Goal: Task Accomplishment & Management: Complete application form

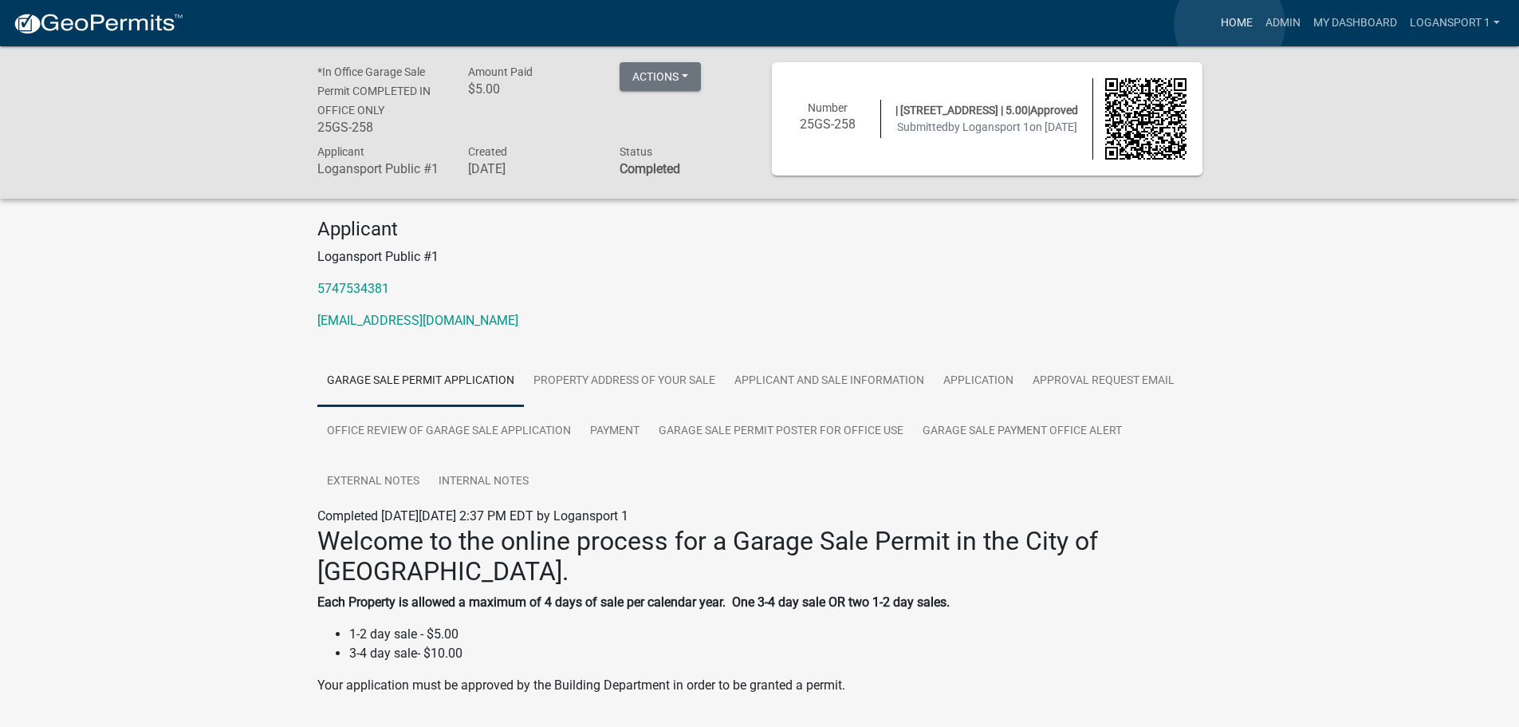
click at [1230, 25] on link "Home" at bounding box center [1237, 23] width 45 height 30
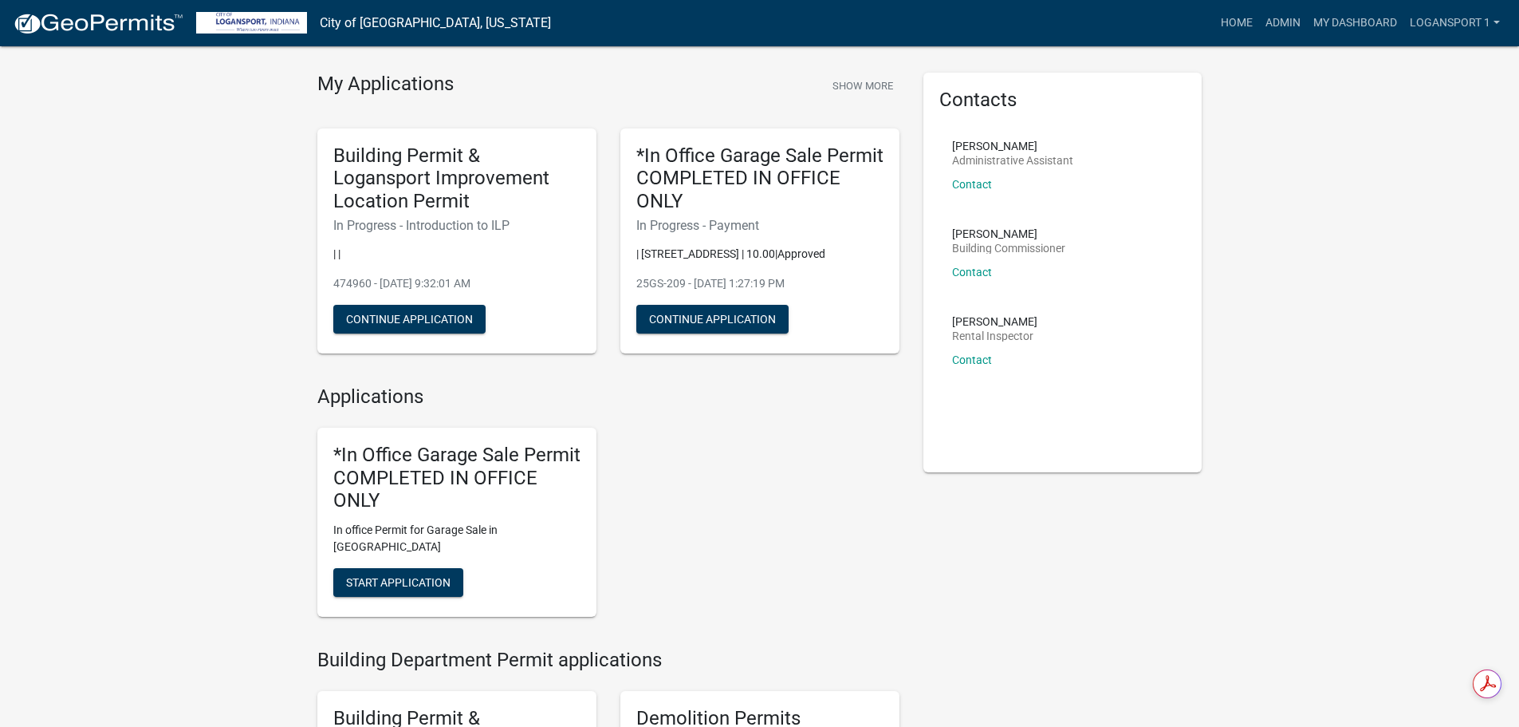
scroll to position [80, 0]
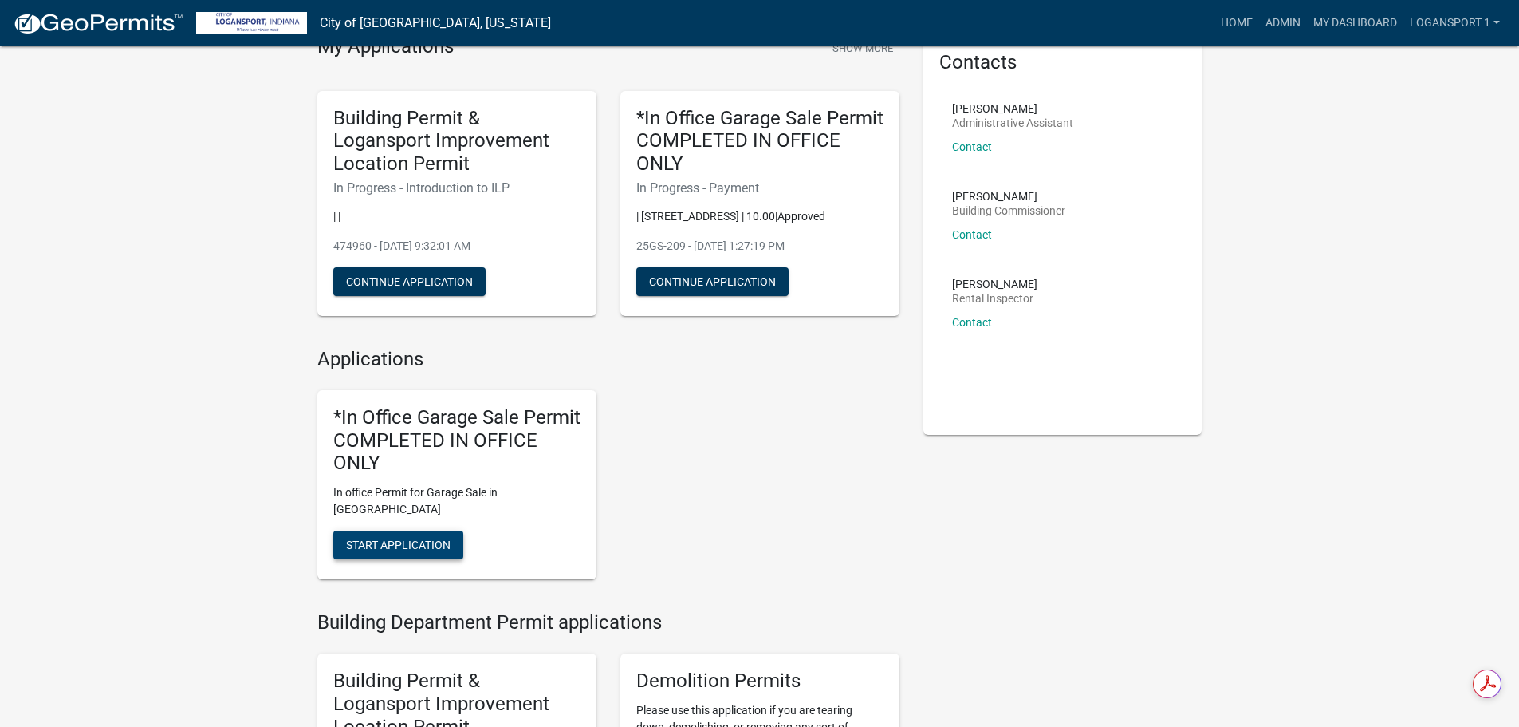
click at [429, 538] on span "Start Application" at bounding box center [398, 544] width 104 height 13
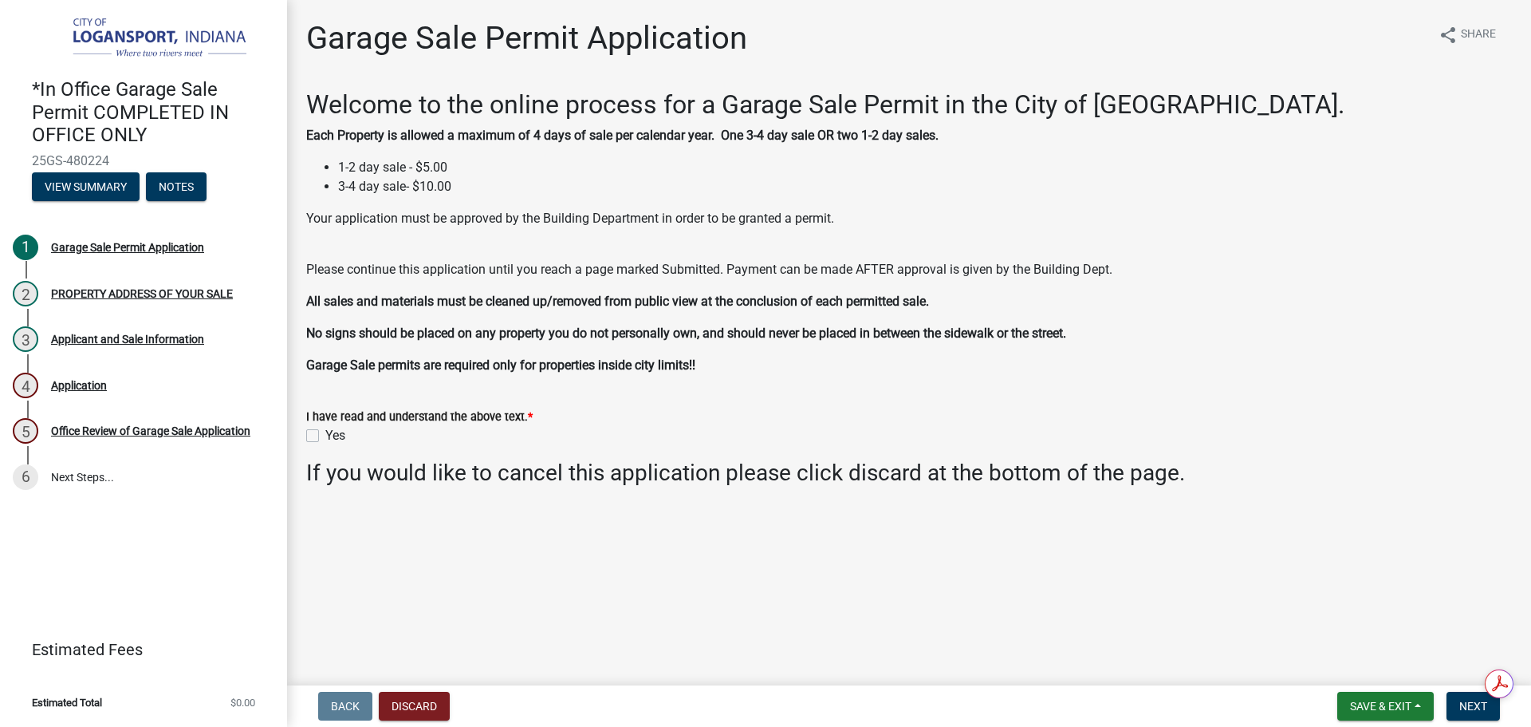
click at [325, 431] on label "Yes" at bounding box center [335, 435] width 20 height 19
click at [325, 431] on input "Yes" at bounding box center [330, 431] width 10 height 10
checkbox input "true"
click at [1464, 697] on button "Next" at bounding box center [1473, 705] width 53 height 29
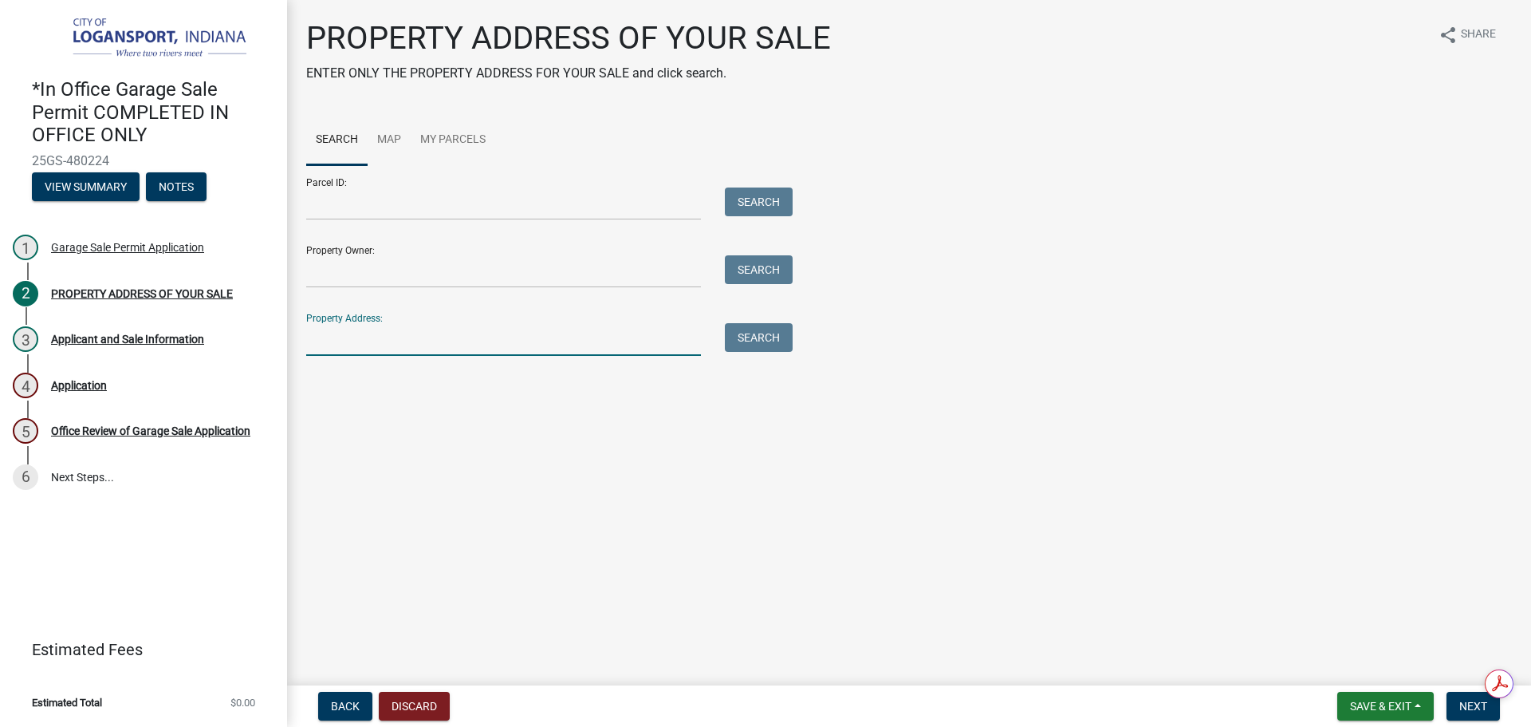
click at [459, 335] on input "Property Address:" at bounding box center [503, 339] width 395 height 33
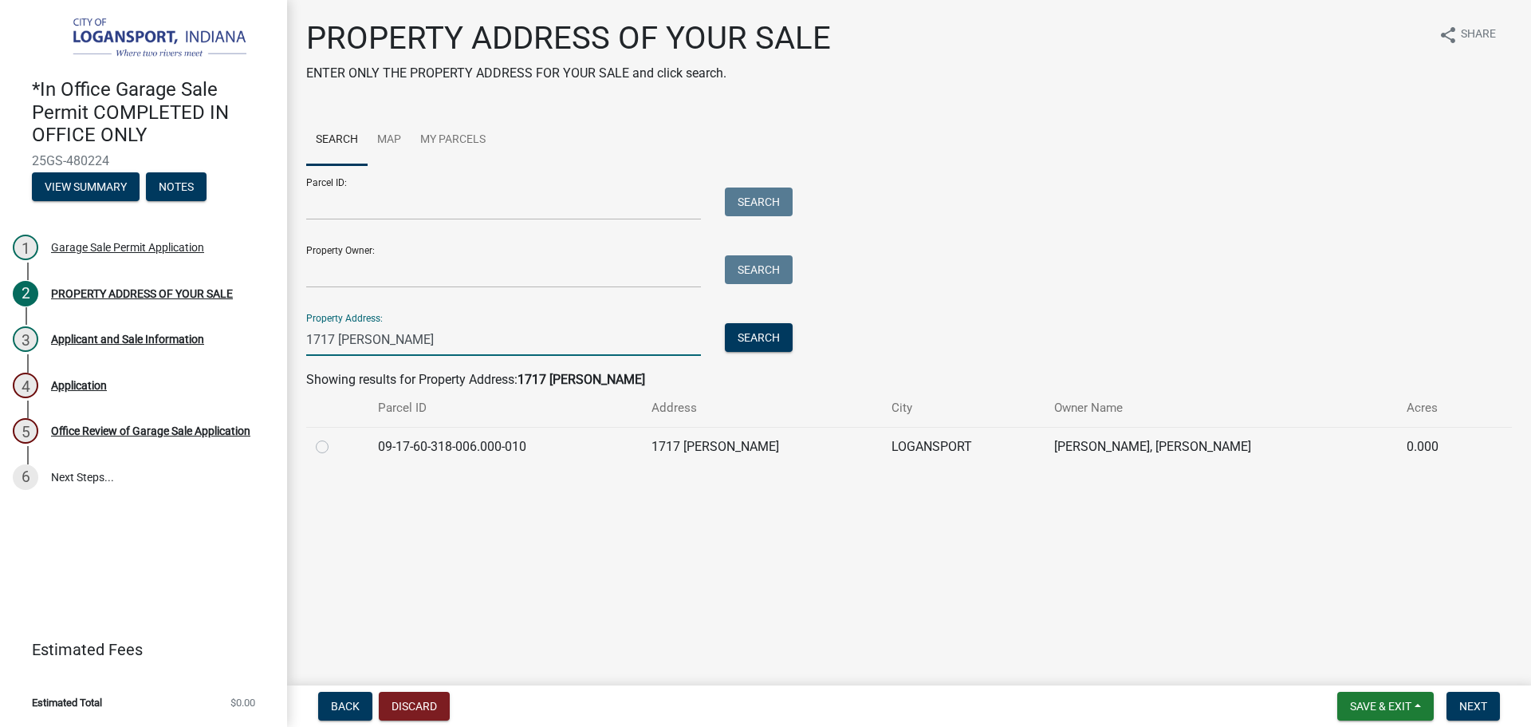
type input "1717 george"
click at [335, 437] on label at bounding box center [335, 437] width 0 height 0
click at [335, 445] on input "radio" at bounding box center [340, 442] width 10 height 10
radio input "true"
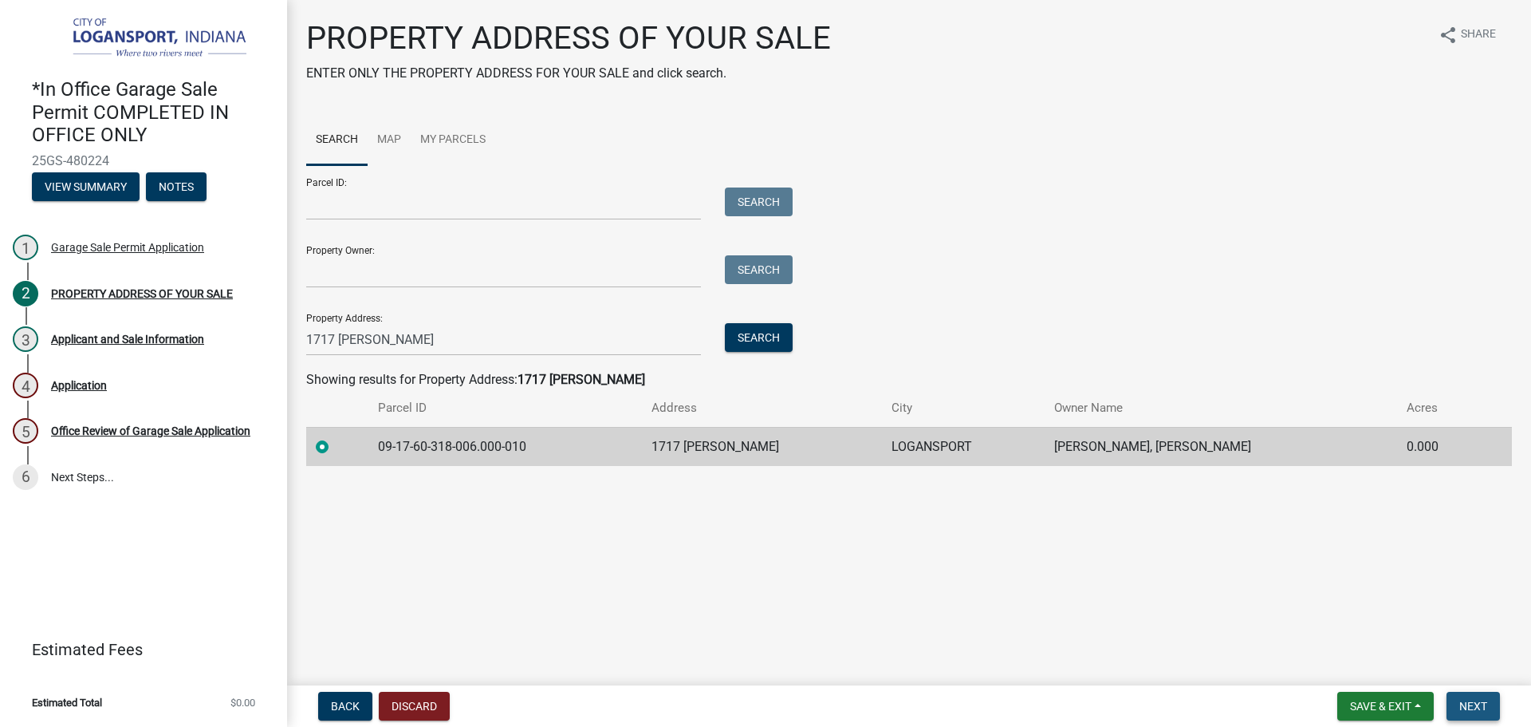
click at [1460, 713] on button "Next" at bounding box center [1473, 705] width 53 height 29
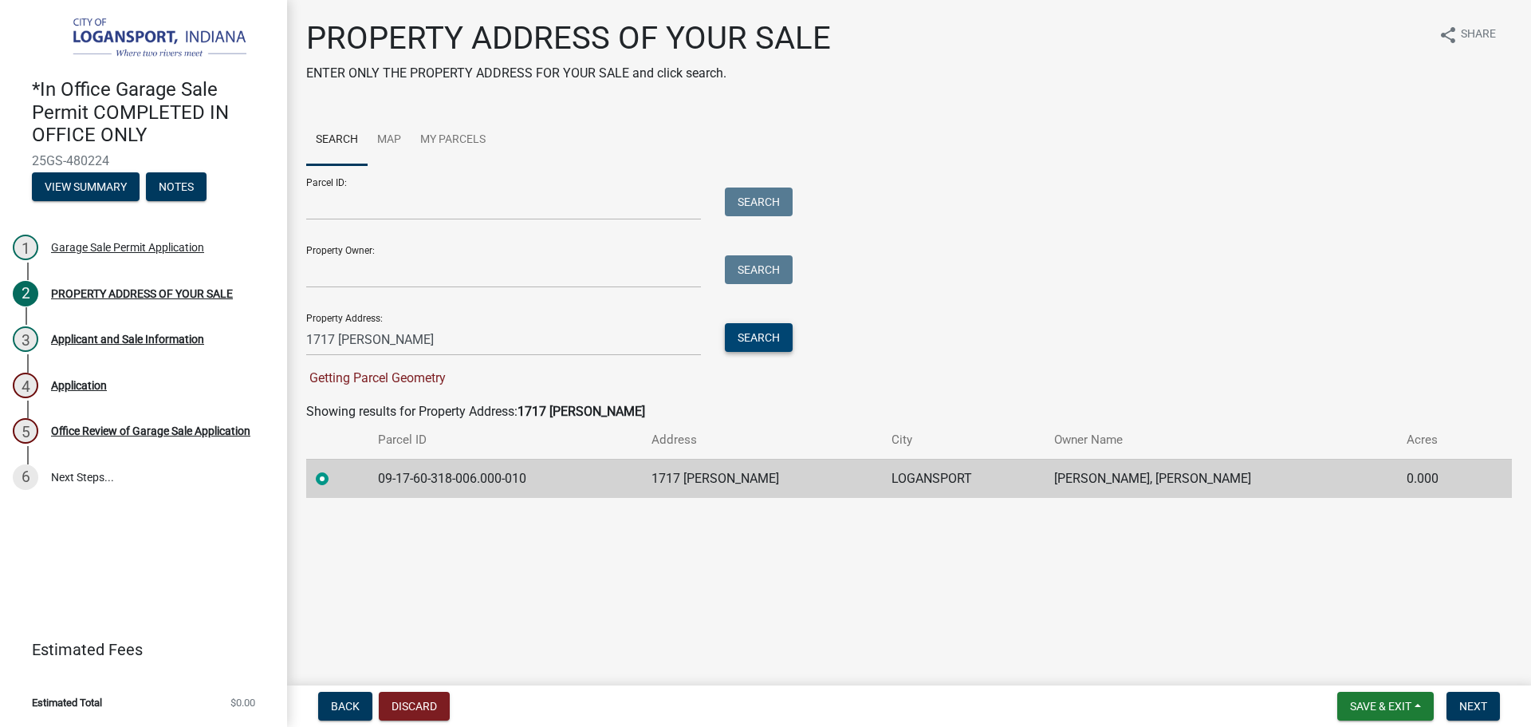
click at [775, 348] on button "Search" at bounding box center [759, 337] width 68 height 29
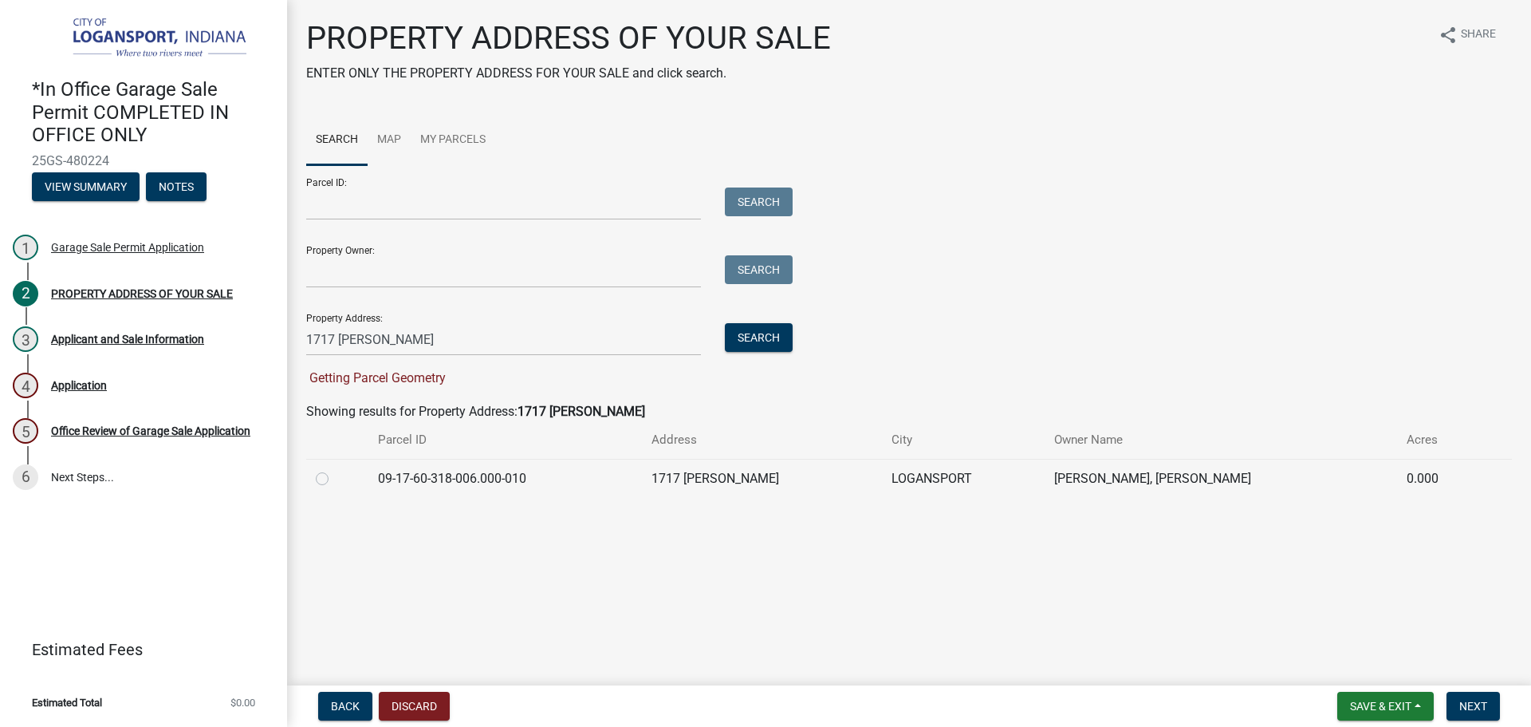
click at [315, 477] on td at bounding box center [337, 478] width 62 height 39
click at [335, 469] on label at bounding box center [335, 469] width 0 height 0
click at [335, 477] on input "radio" at bounding box center [340, 474] width 10 height 10
radio input "true"
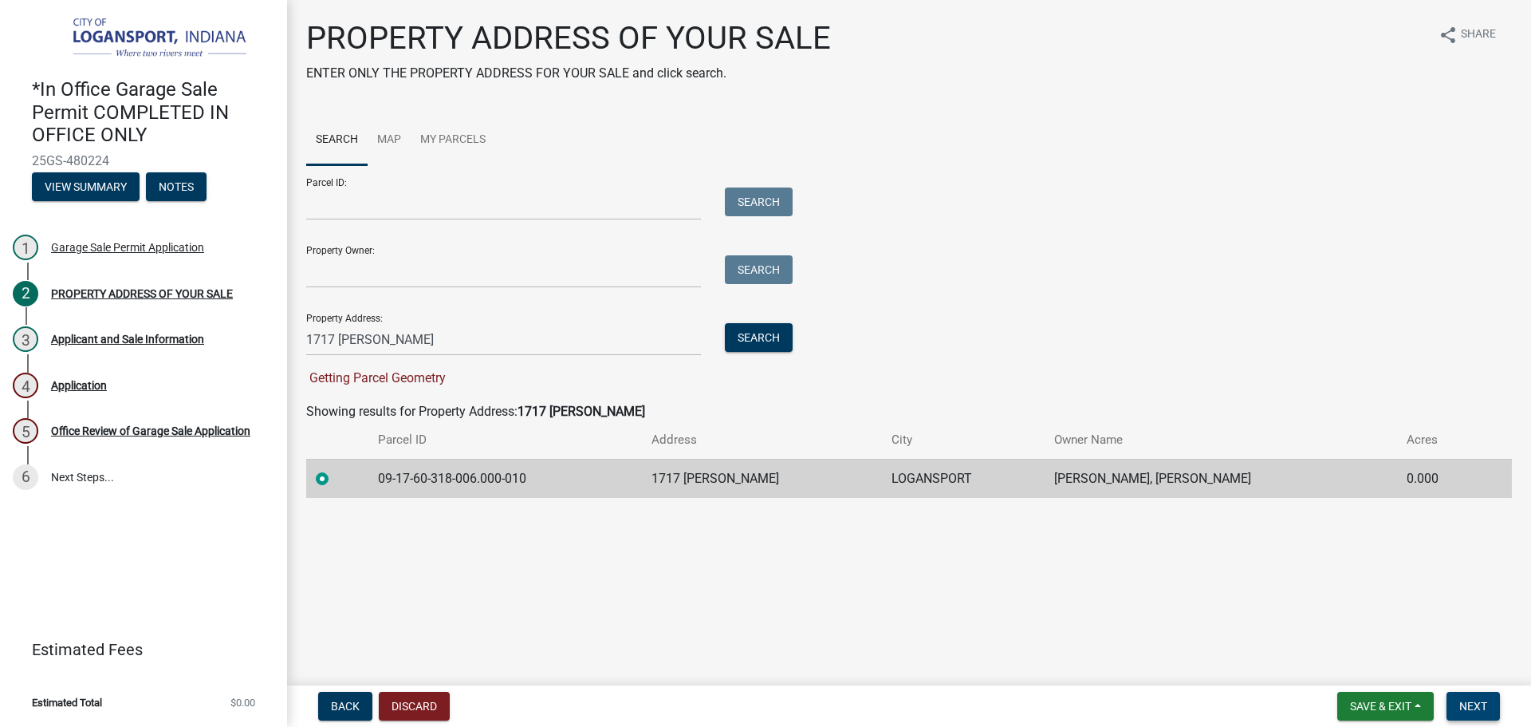
click at [1481, 702] on span "Next" at bounding box center [1474, 705] width 28 height 13
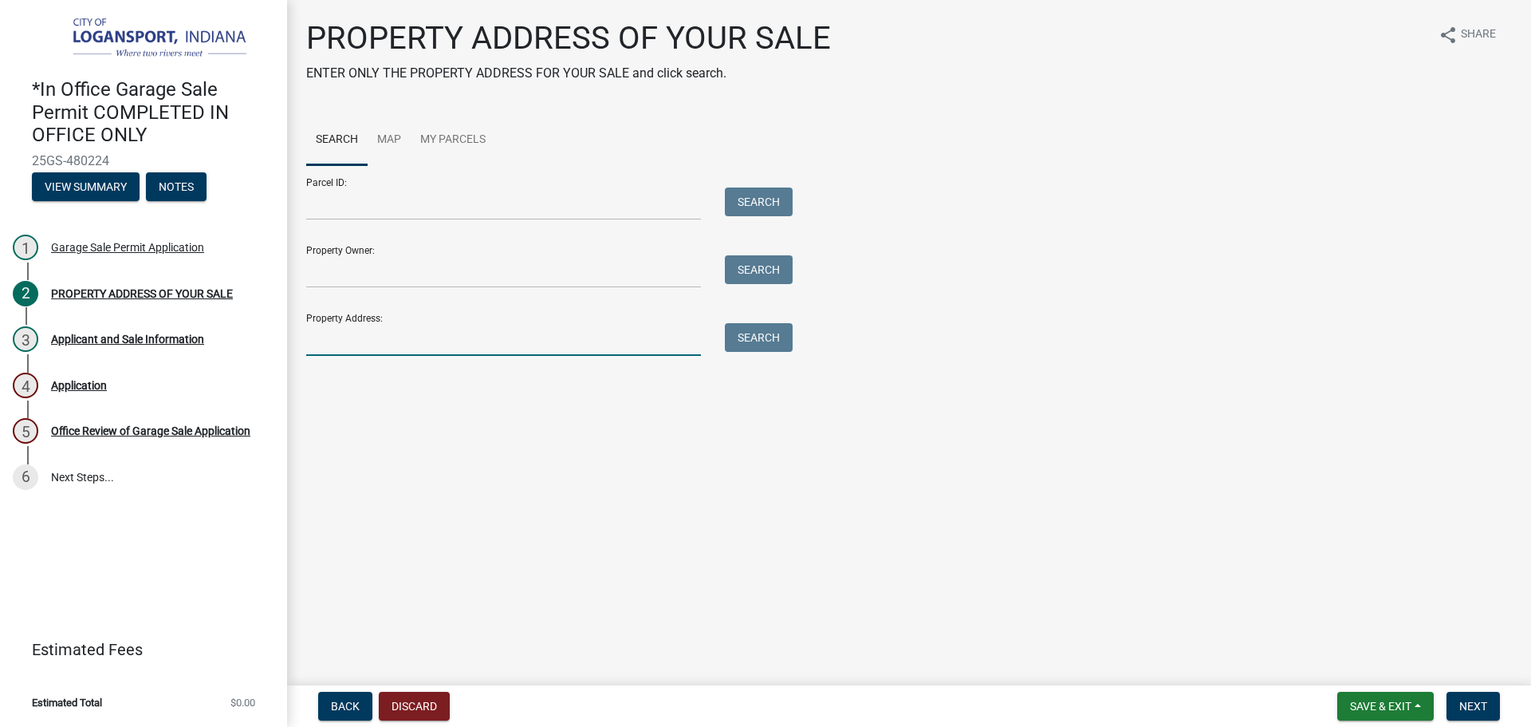
drag, startPoint x: 421, startPoint y: 353, endPoint x: 413, endPoint y: 339, distance: 15.7
click at [421, 353] on input "Property Address:" at bounding box center [503, 339] width 395 height 33
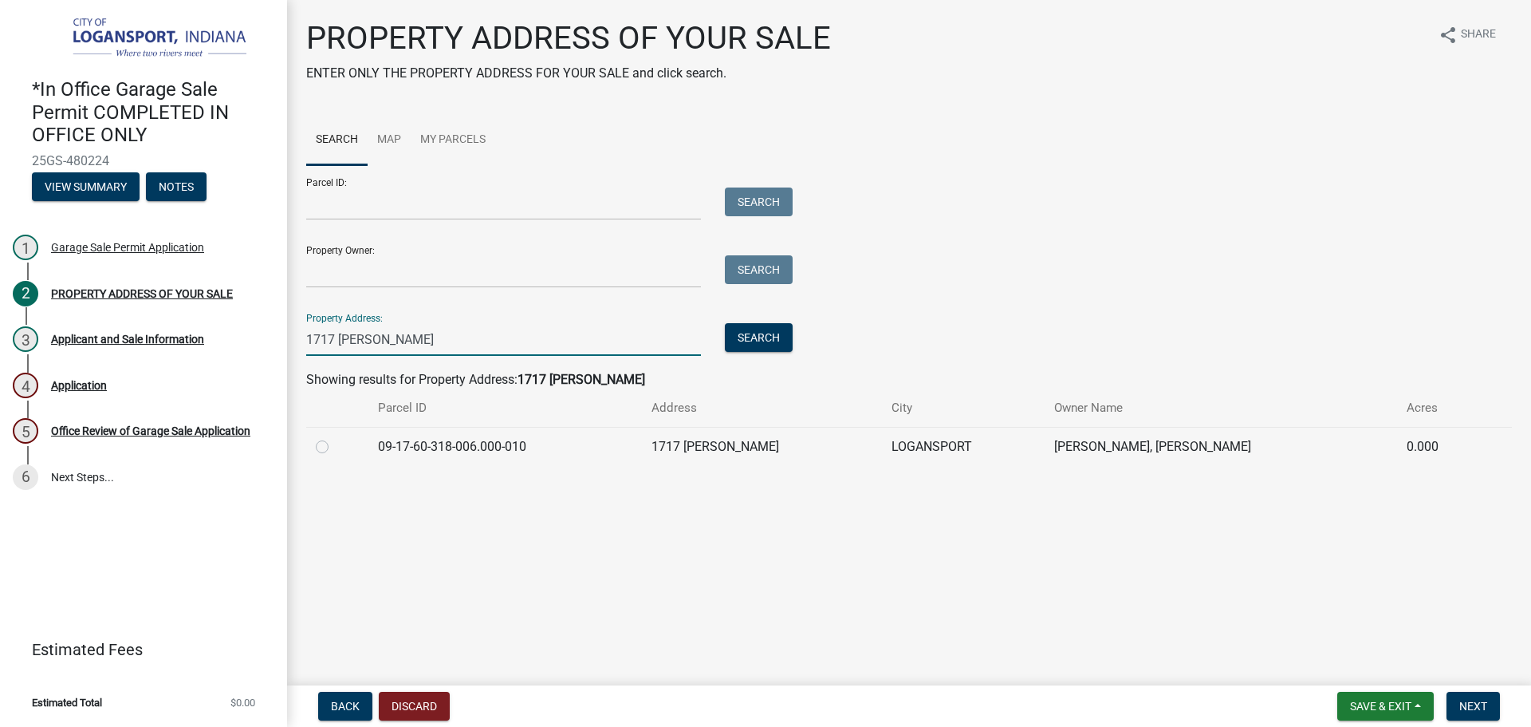
type input "1717 [PERSON_NAME]"
click at [309, 446] on td at bounding box center [337, 446] width 62 height 39
click at [335, 437] on label at bounding box center [335, 437] width 0 height 0
click at [335, 446] on input "radio" at bounding box center [340, 442] width 10 height 10
radio input "true"
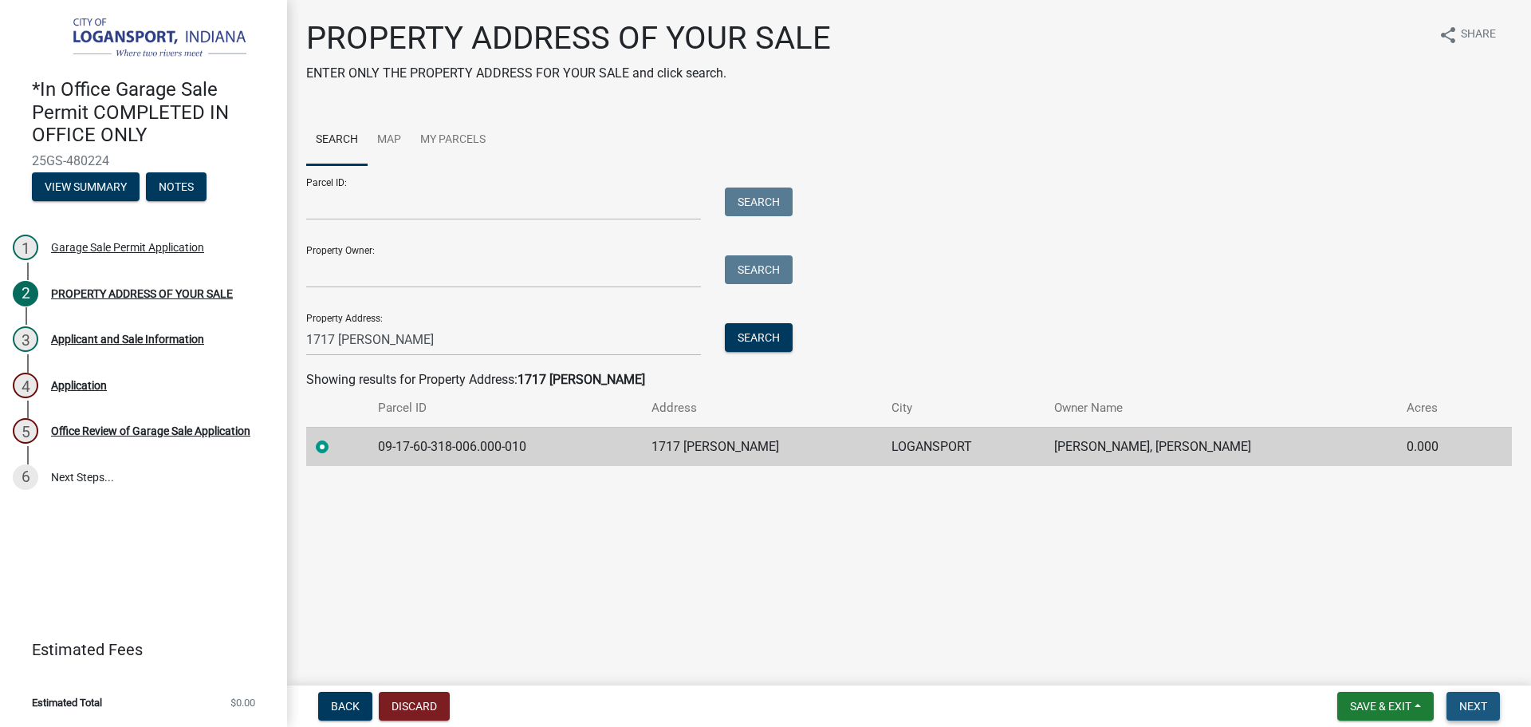
click at [1476, 707] on span "Next" at bounding box center [1474, 705] width 28 height 13
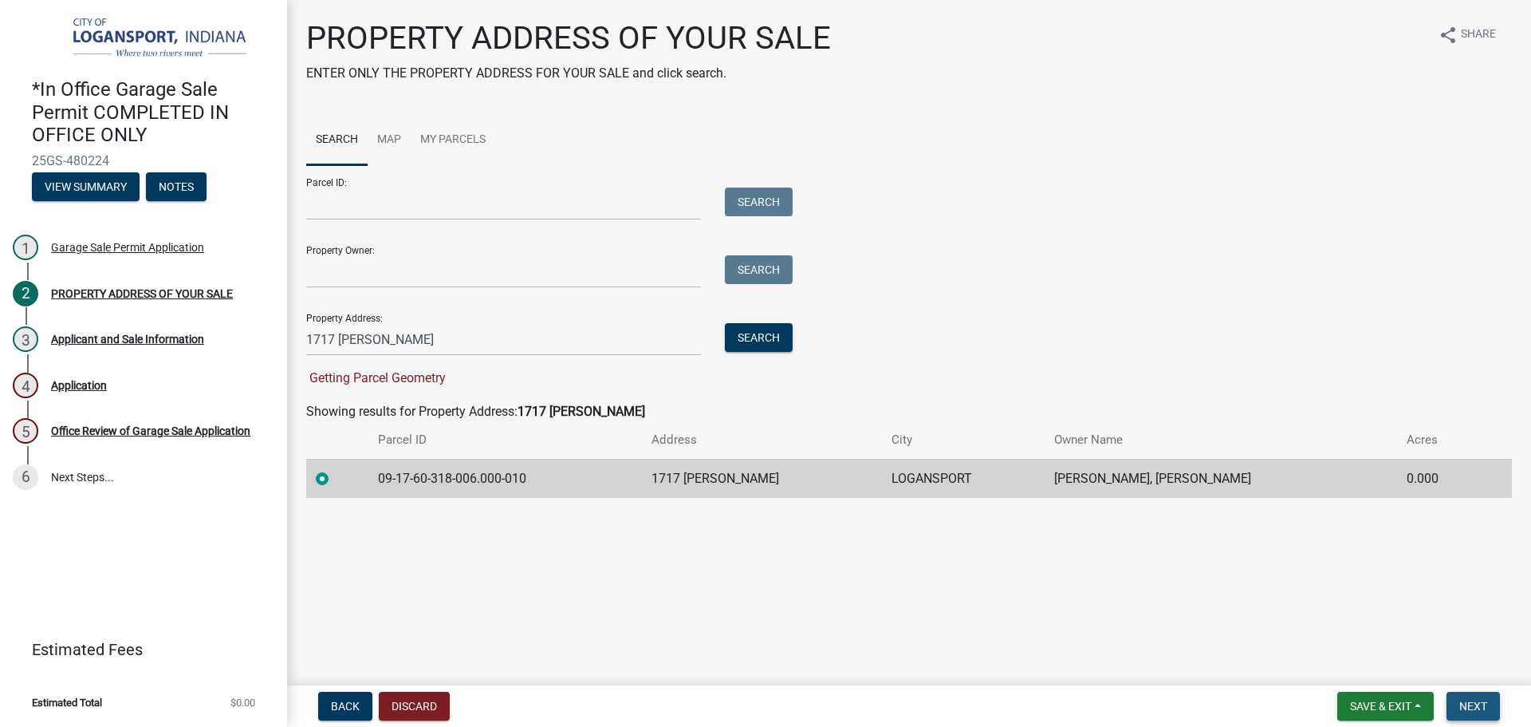
click at [1469, 717] on button "Next" at bounding box center [1473, 705] width 53 height 29
click at [1491, 702] on button "Next" at bounding box center [1473, 705] width 53 height 29
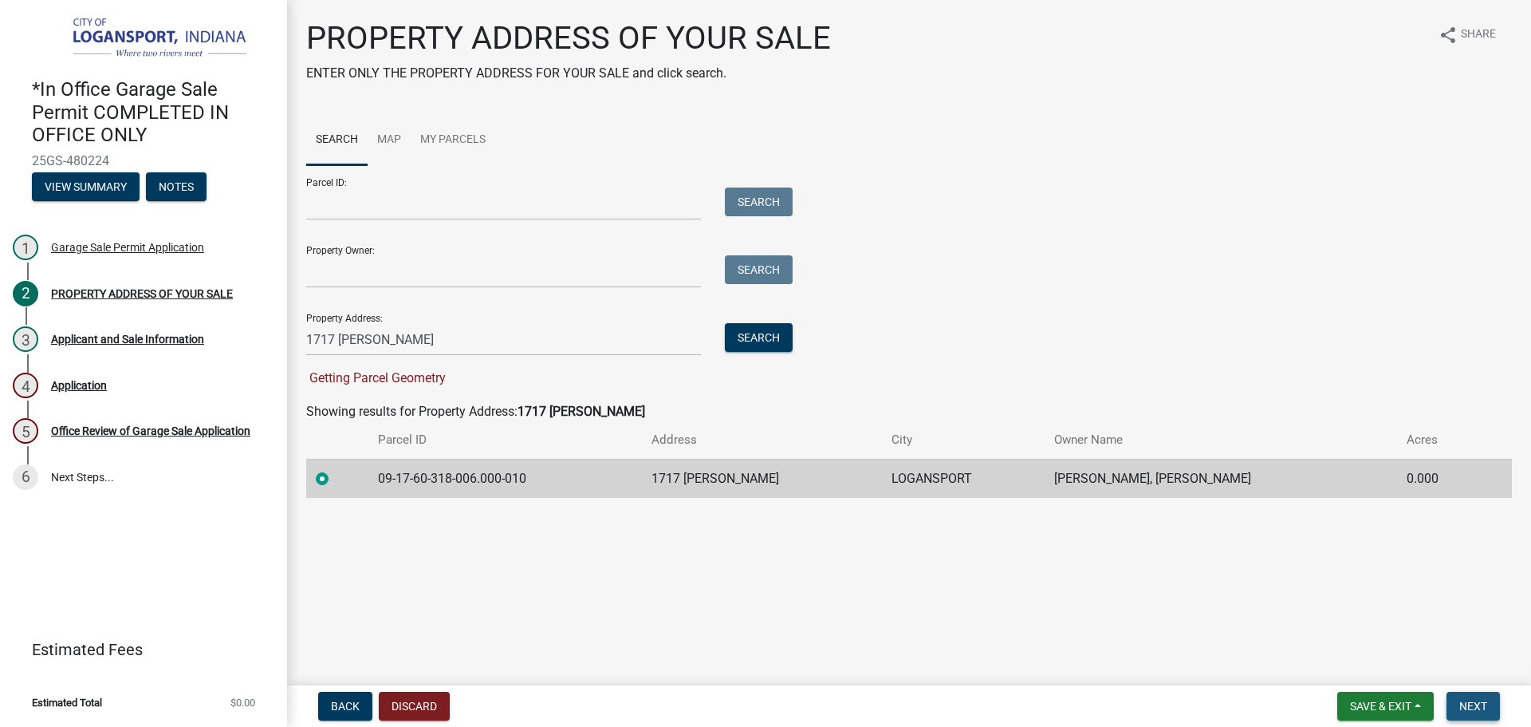
click at [1491, 702] on button "Next" at bounding box center [1473, 705] width 53 height 29
click at [1495, 700] on button "Next" at bounding box center [1473, 705] width 53 height 29
click at [774, 327] on button "Search" at bounding box center [759, 337] width 68 height 29
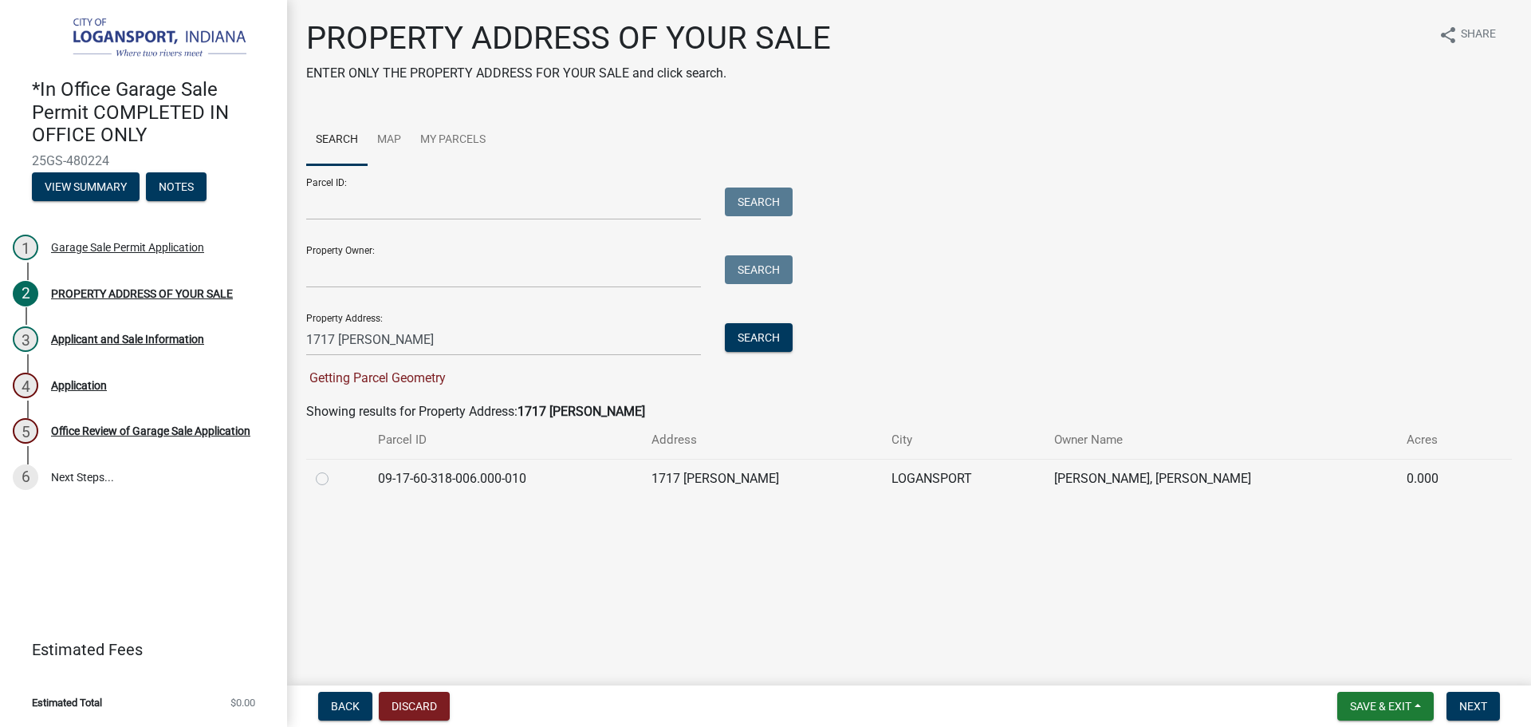
click at [335, 469] on label at bounding box center [335, 469] width 0 height 0
click at [335, 477] on input "radio" at bounding box center [340, 474] width 10 height 10
radio input "true"
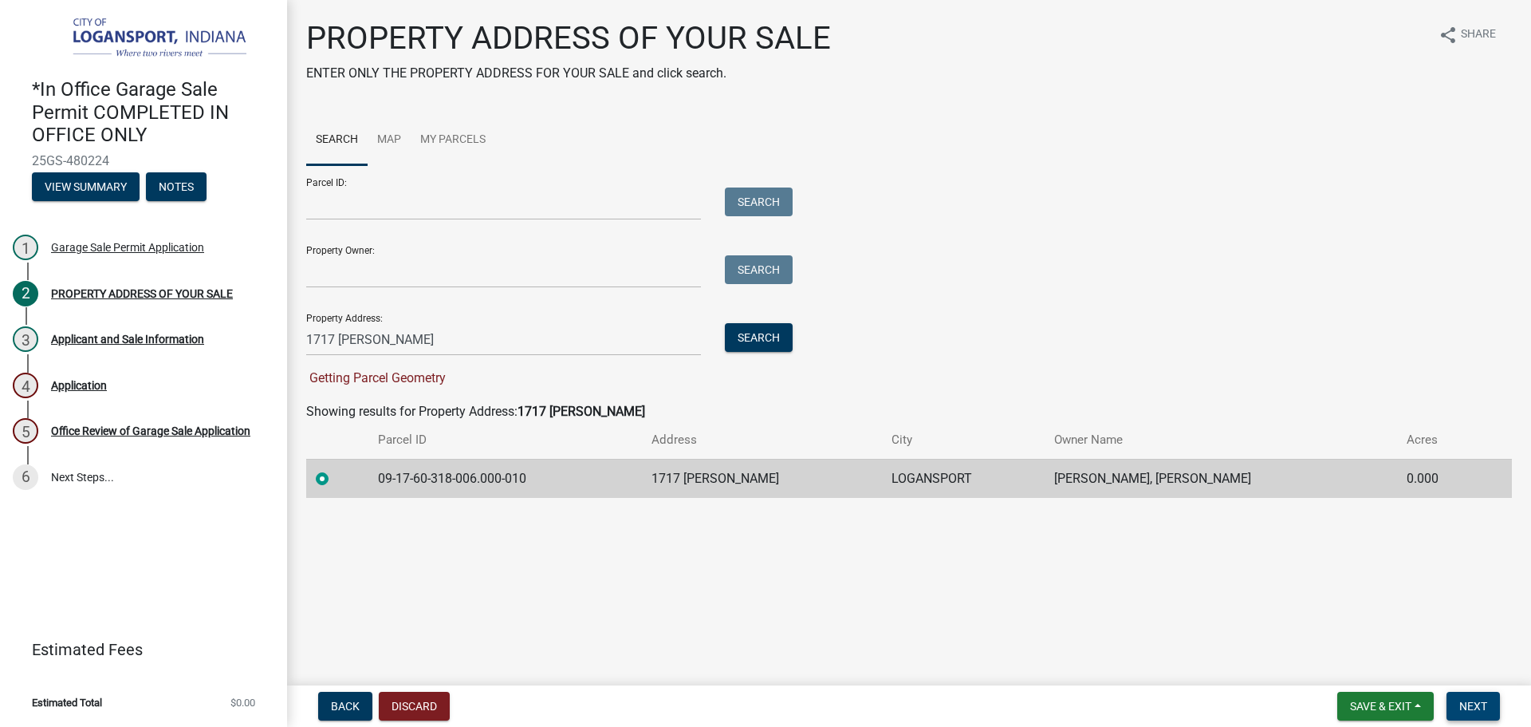
click at [1495, 713] on button "Next" at bounding box center [1473, 705] width 53 height 29
click at [785, 334] on button "Search" at bounding box center [759, 337] width 68 height 29
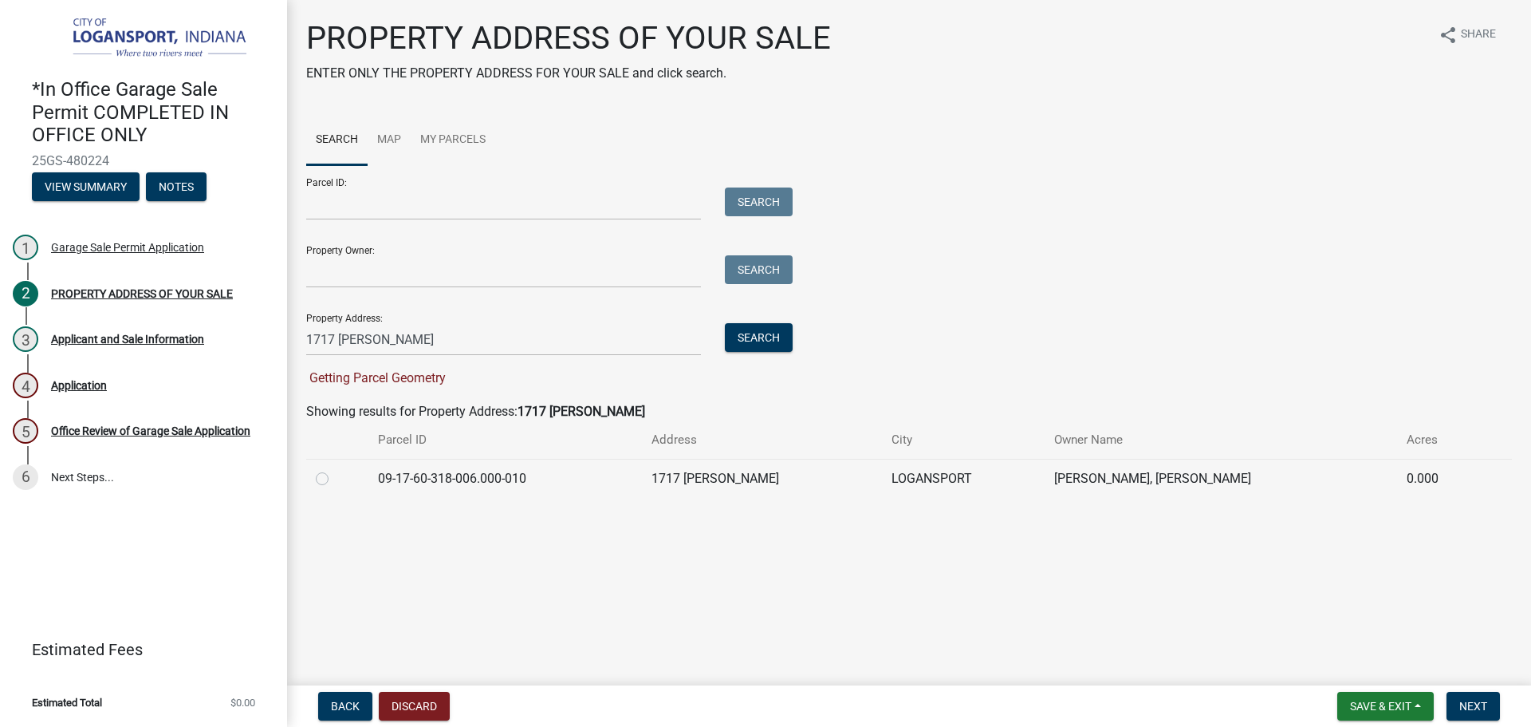
click at [335, 469] on label at bounding box center [335, 469] width 0 height 0
click at [335, 472] on input "radio" at bounding box center [340, 474] width 10 height 10
radio input "true"
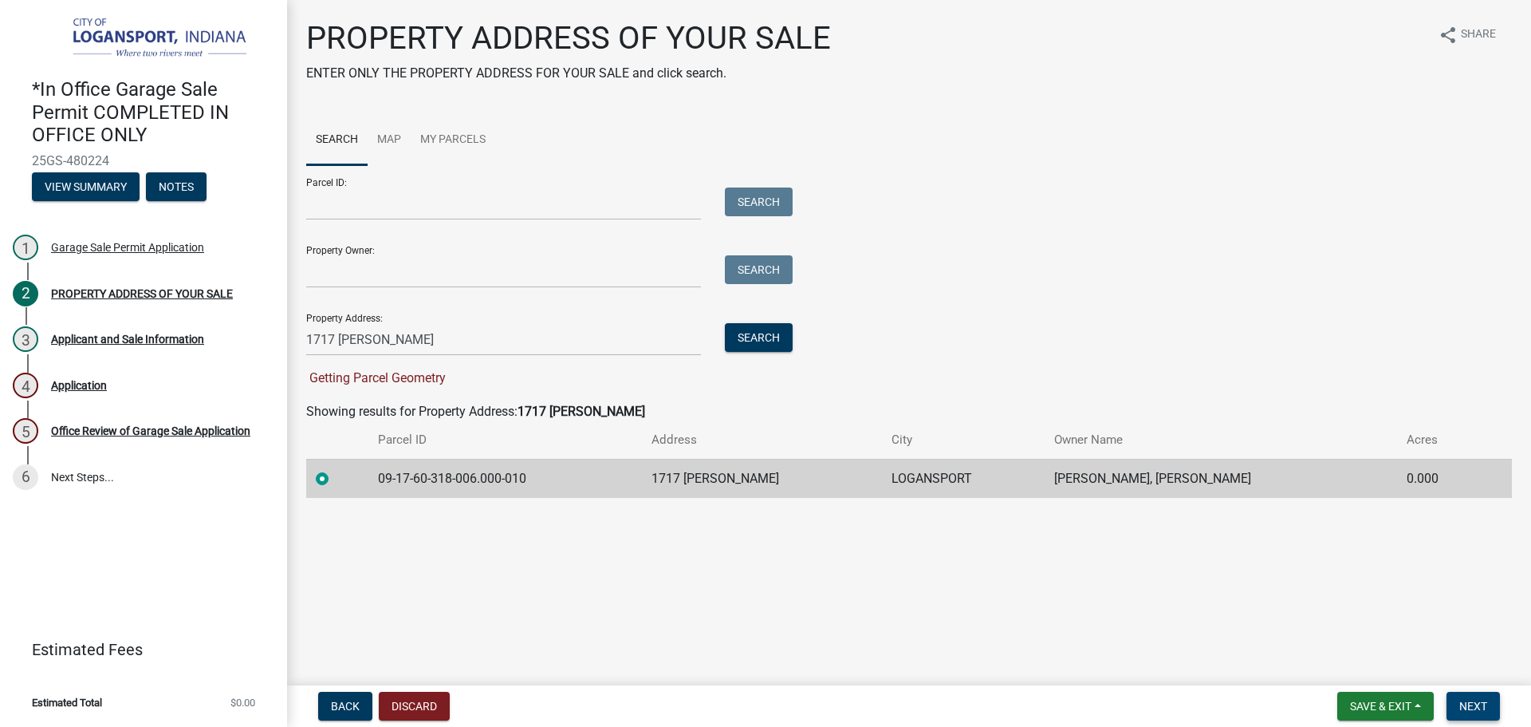
click at [1483, 691] on button "Next" at bounding box center [1473, 705] width 53 height 29
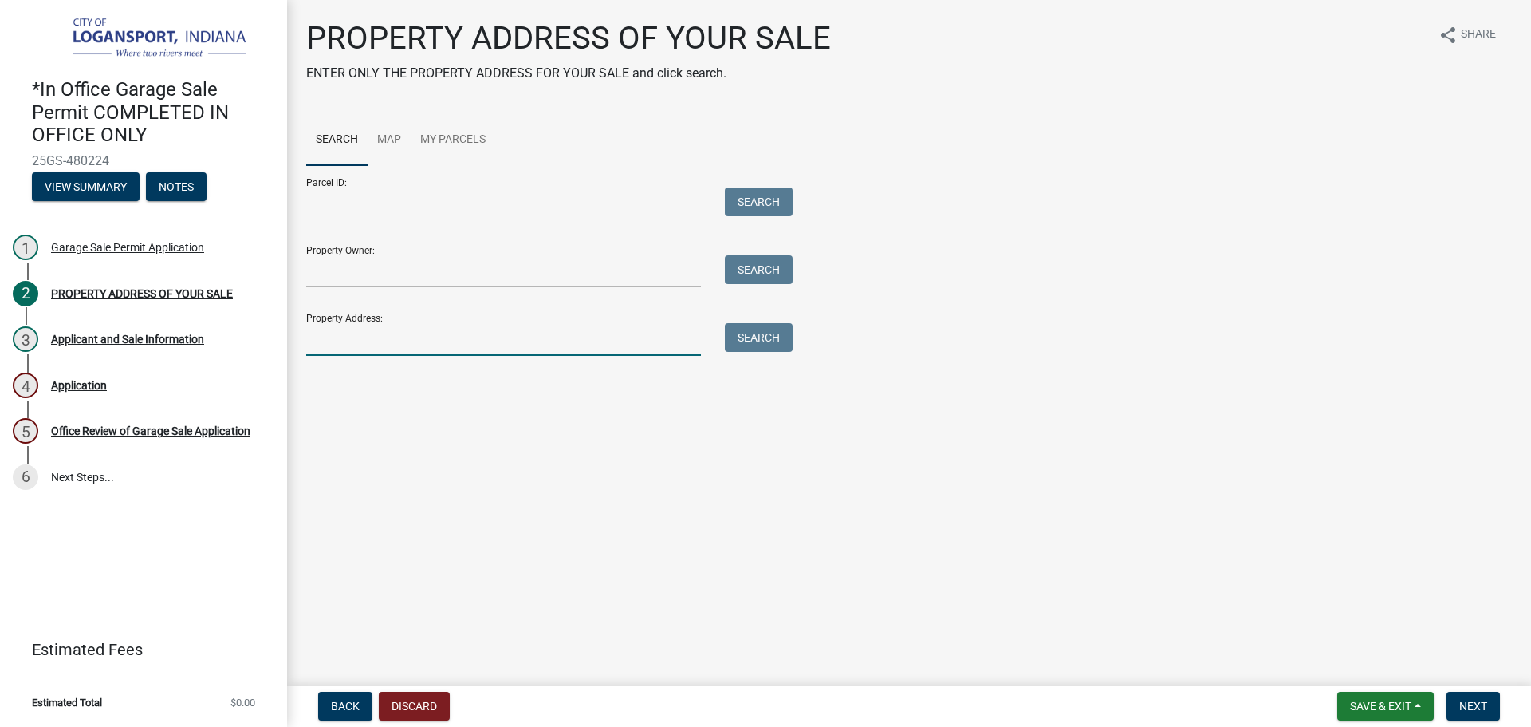
click at [464, 324] on input "Property Address:" at bounding box center [503, 339] width 395 height 33
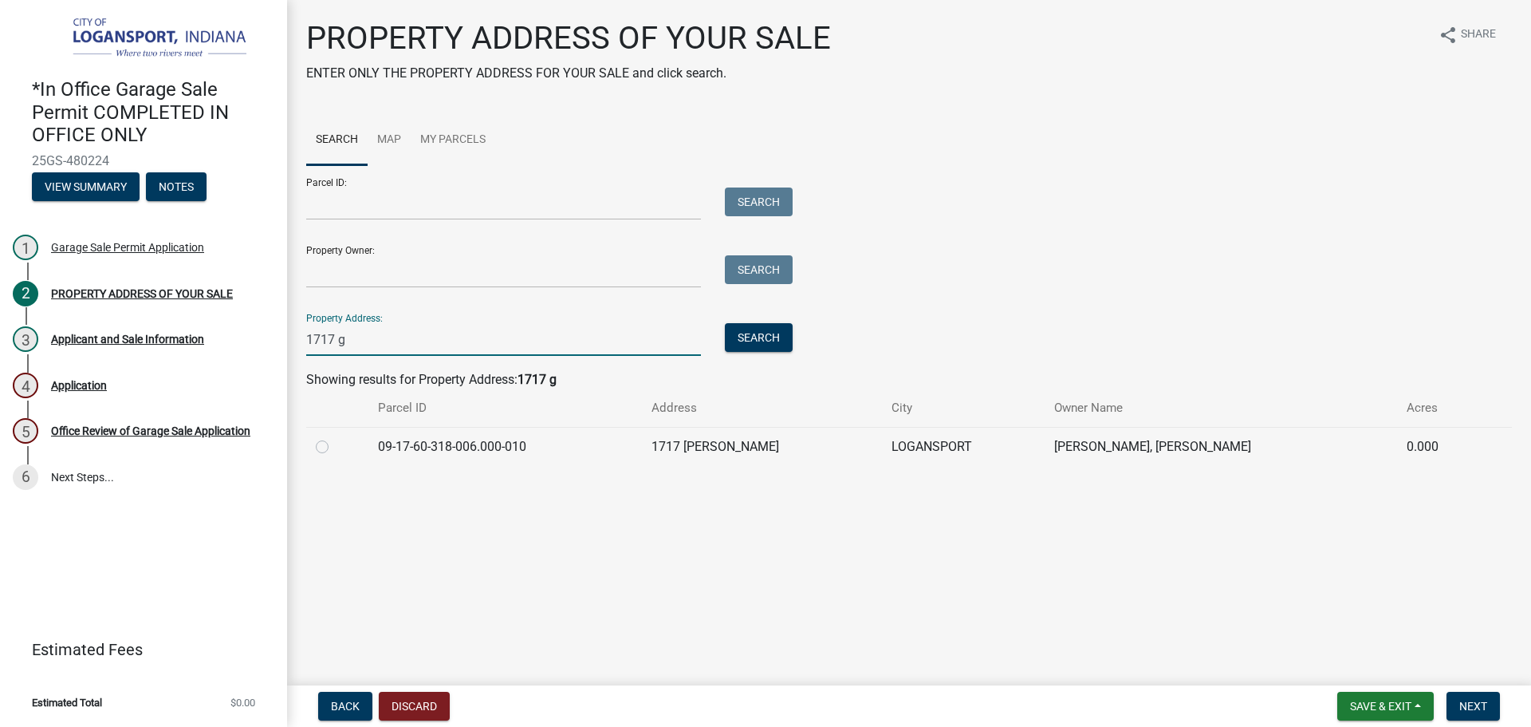
type input "1717 g"
click at [335, 437] on label at bounding box center [335, 437] width 0 height 0
click at [335, 447] on input "radio" at bounding box center [340, 442] width 10 height 10
radio input "true"
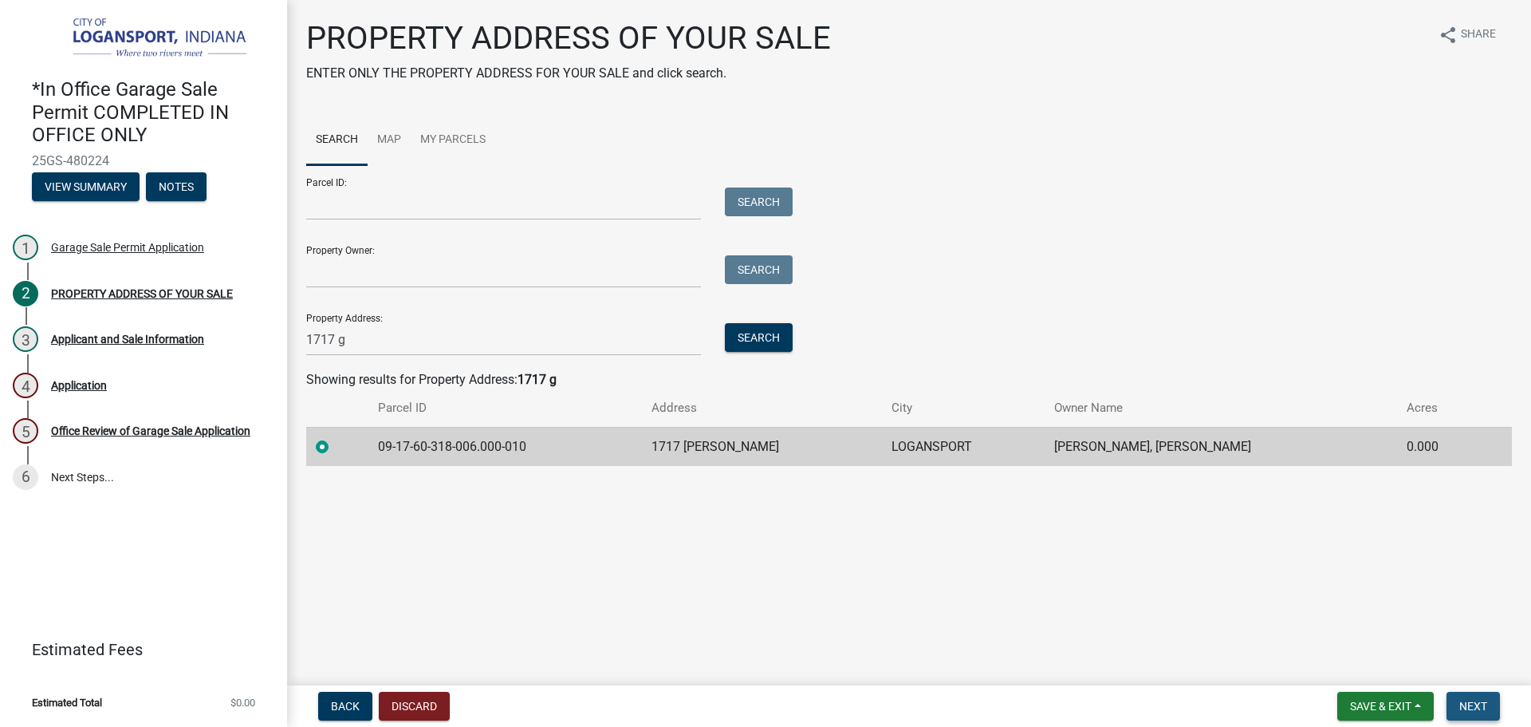
click at [1471, 703] on span "Next" at bounding box center [1474, 705] width 28 height 13
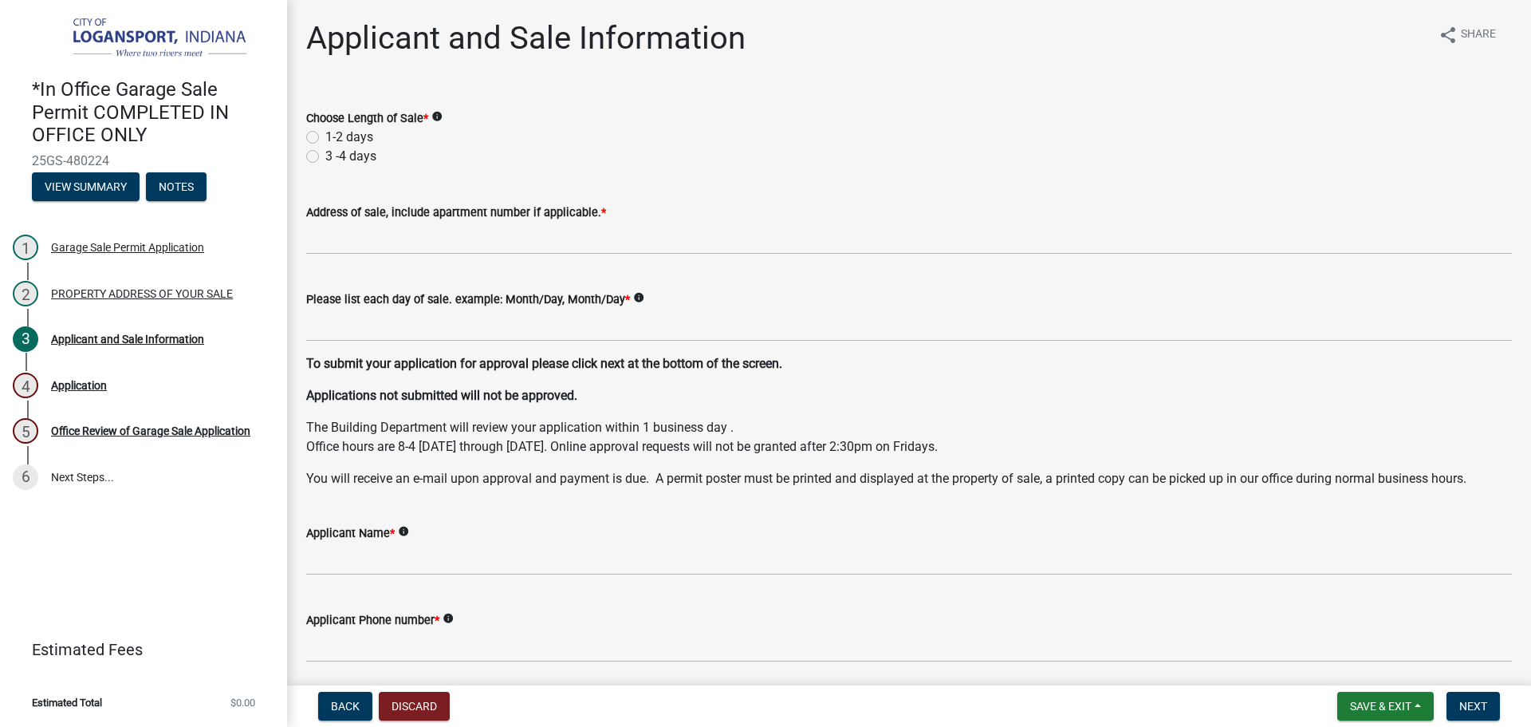
click at [325, 132] on label "1-2 days" at bounding box center [349, 137] width 48 height 19
click at [325, 132] on input "1-2 days" at bounding box center [330, 133] width 10 height 10
radio input "true"
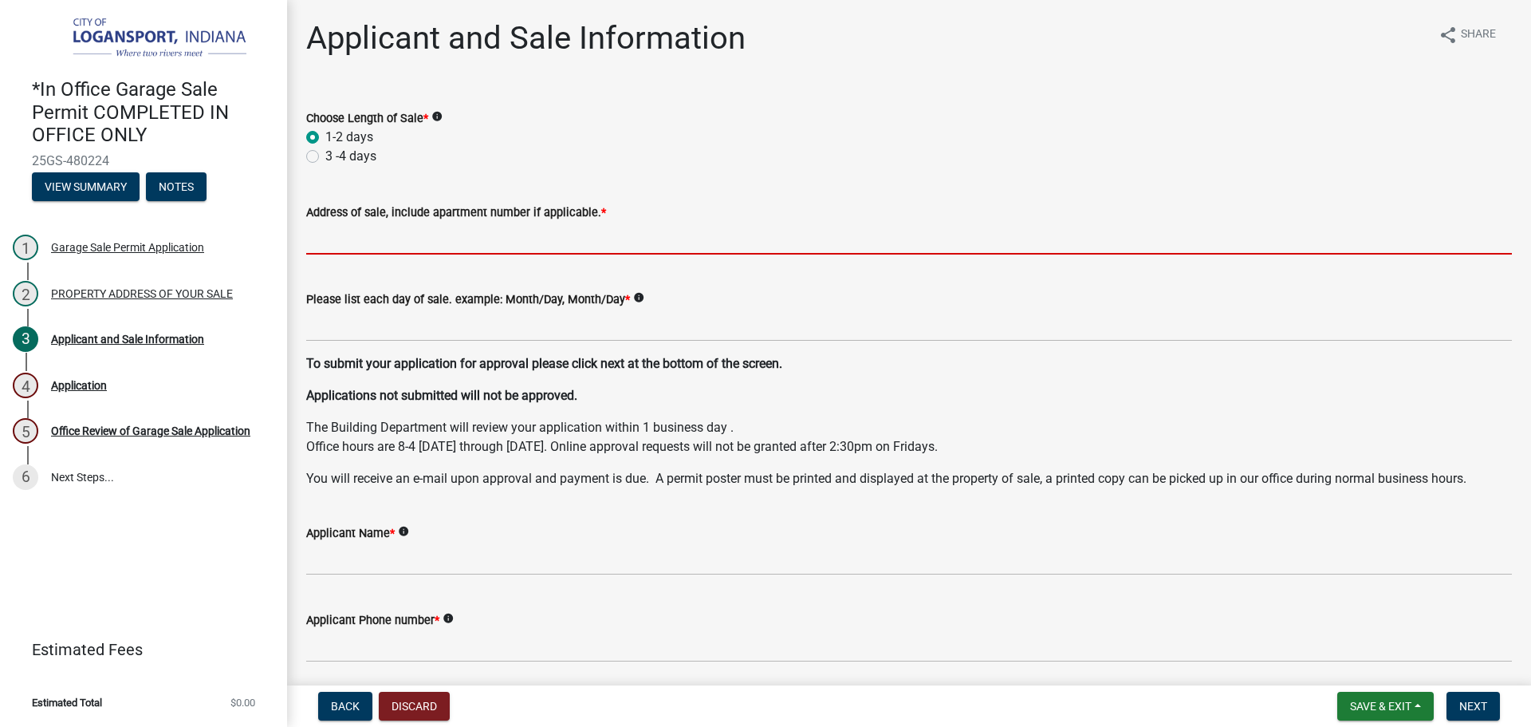
click at [357, 234] on input "Address of sale, include apartment number if applicable. *" at bounding box center [909, 238] width 1206 height 33
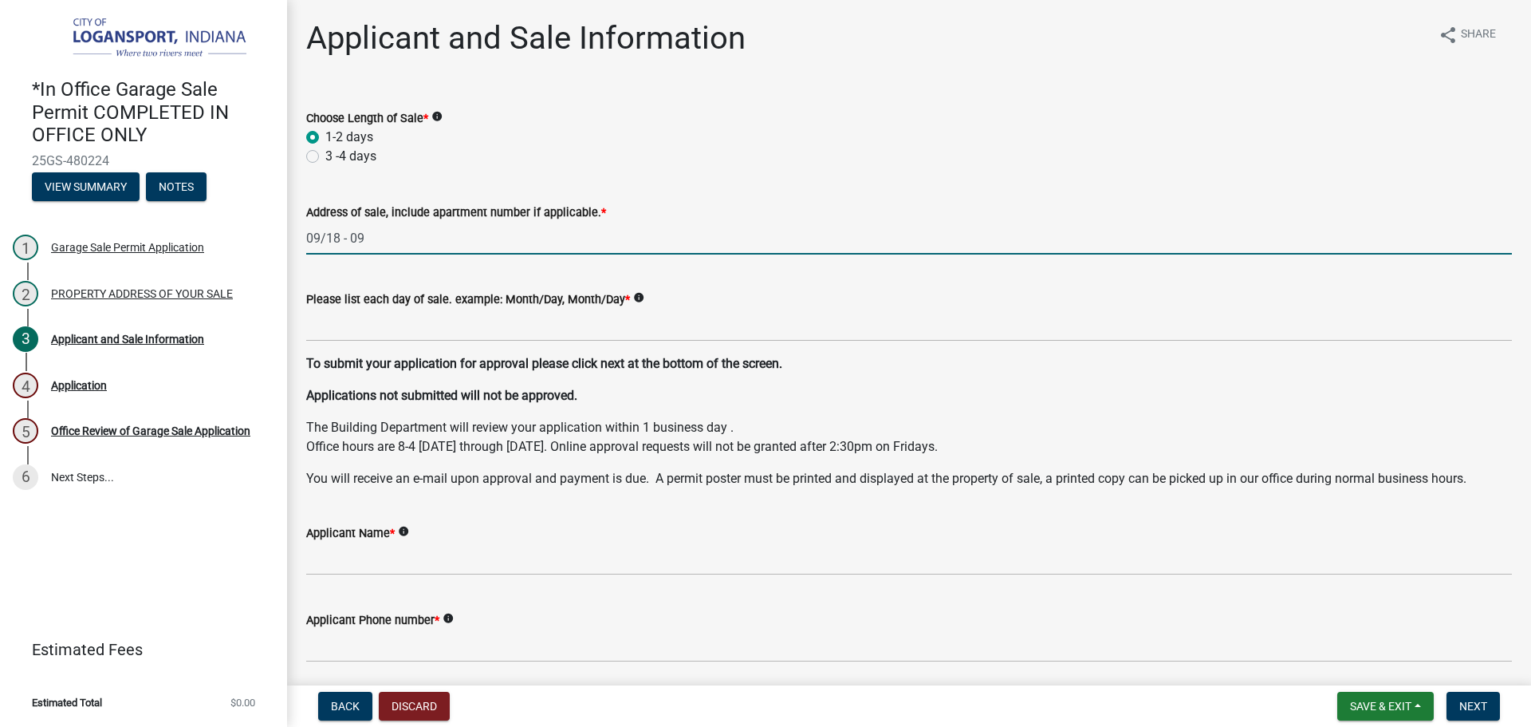
click at [491, 223] on input "09/18 - 09" at bounding box center [909, 238] width 1206 height 33
type input "09/18 - 09/21"
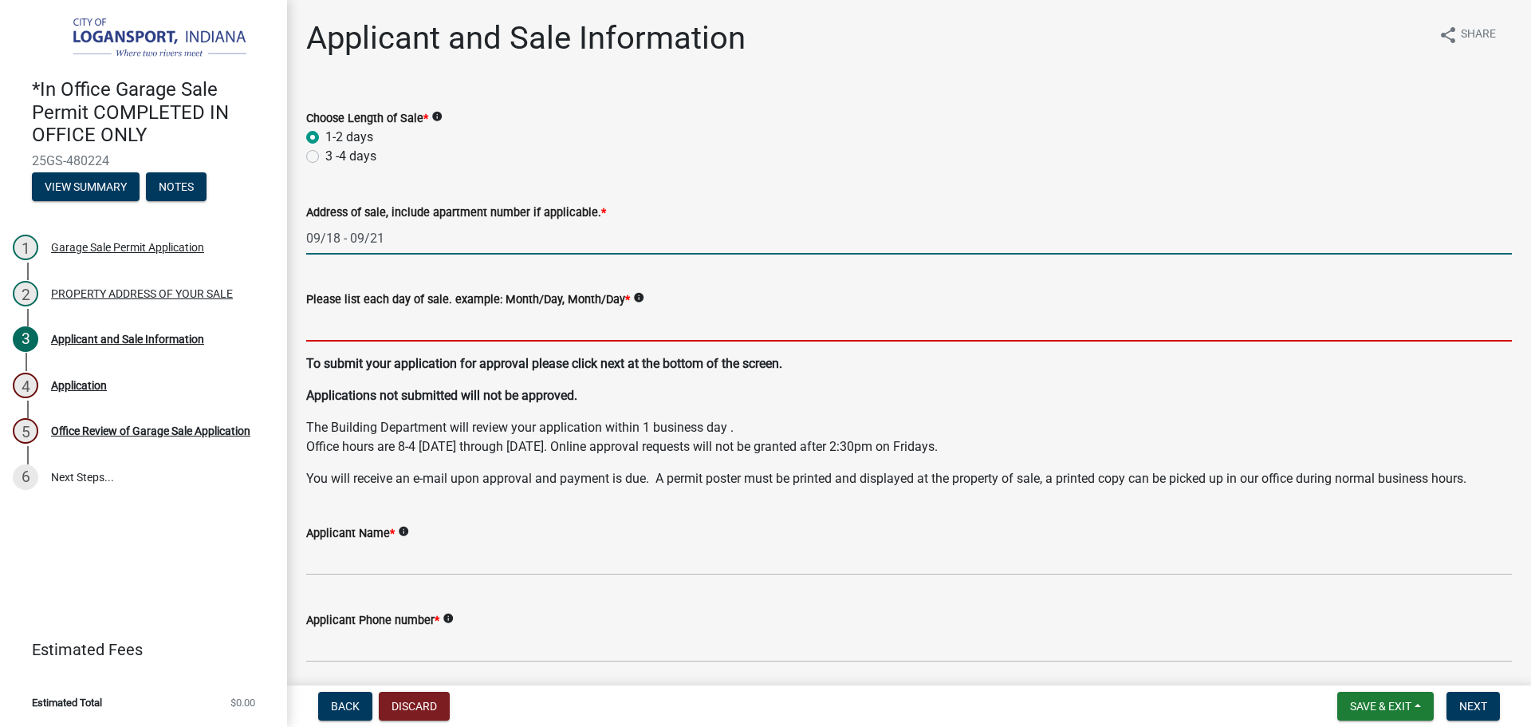
click at [493, 317] on input "Please list each day of sale. example: Month/Day, Month/Day *" at bounding box center [909, 325] width 1206 height 33
click at [404, 236] on input "09/18 - 09/21" at bounding box center [909, 238] width 1206 height 33
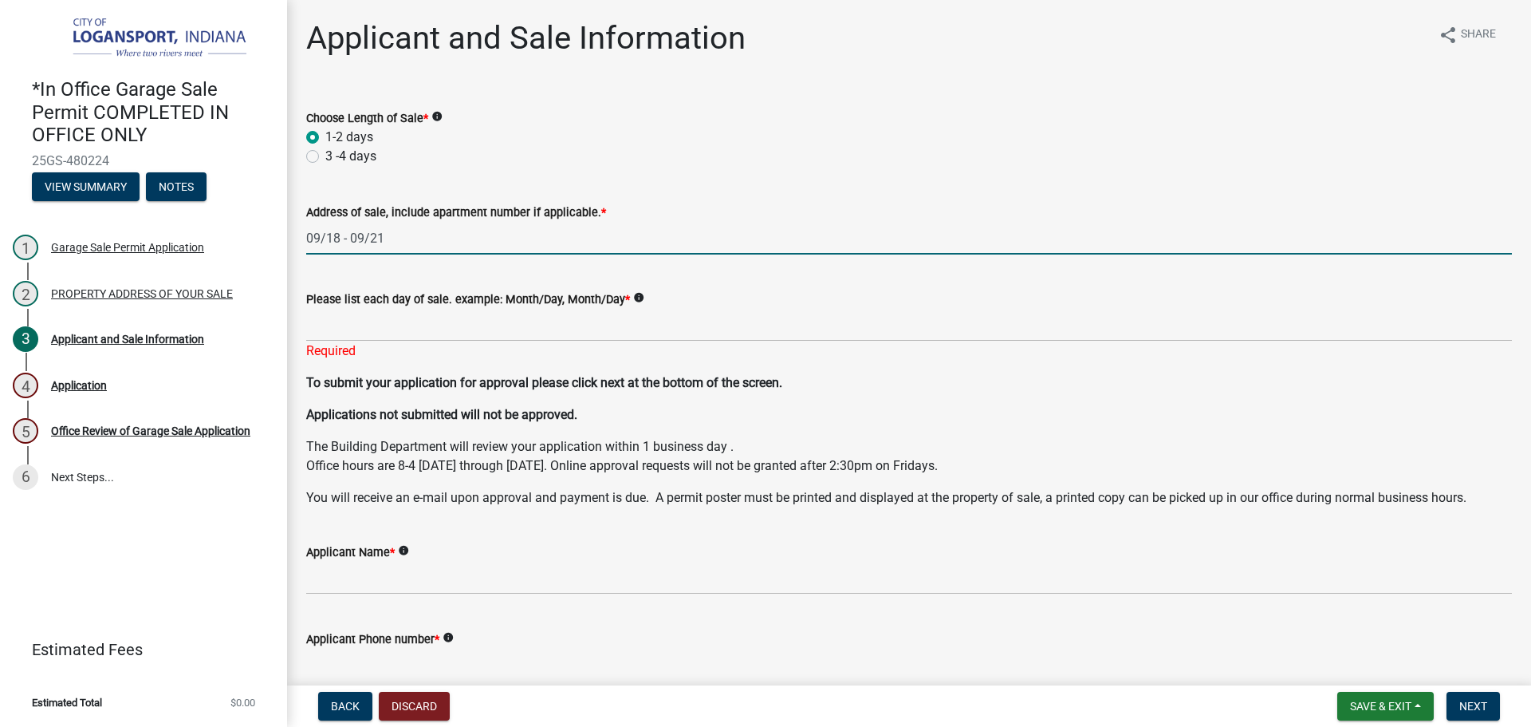
click at [404, 236] on input "09/18 - 09/21" at bounding box center [909, 238] width 1206 height 33
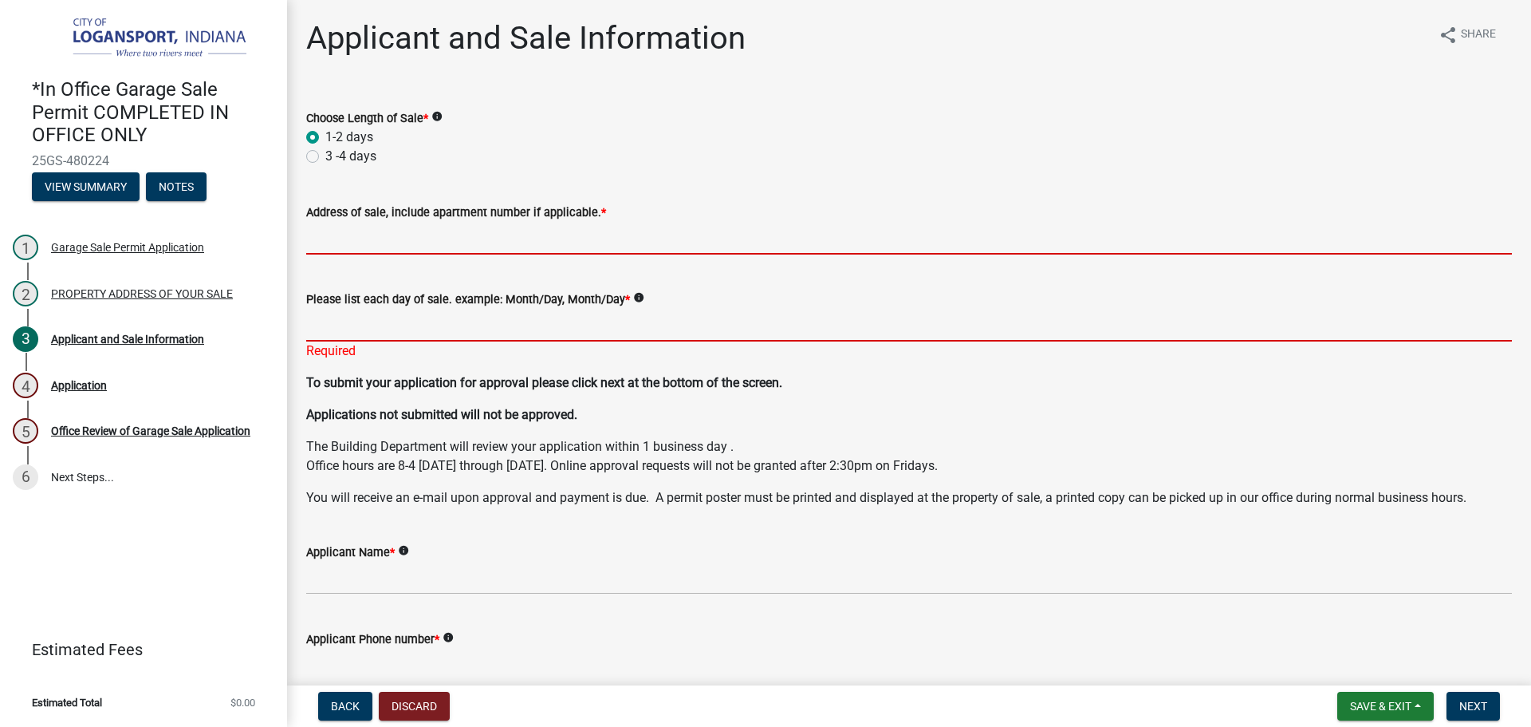
click at [418, 326] on form "Please list each day of sale. example: Month/Day, Month/Day * info" at bounding box center [909, 316] width 1206 height 52
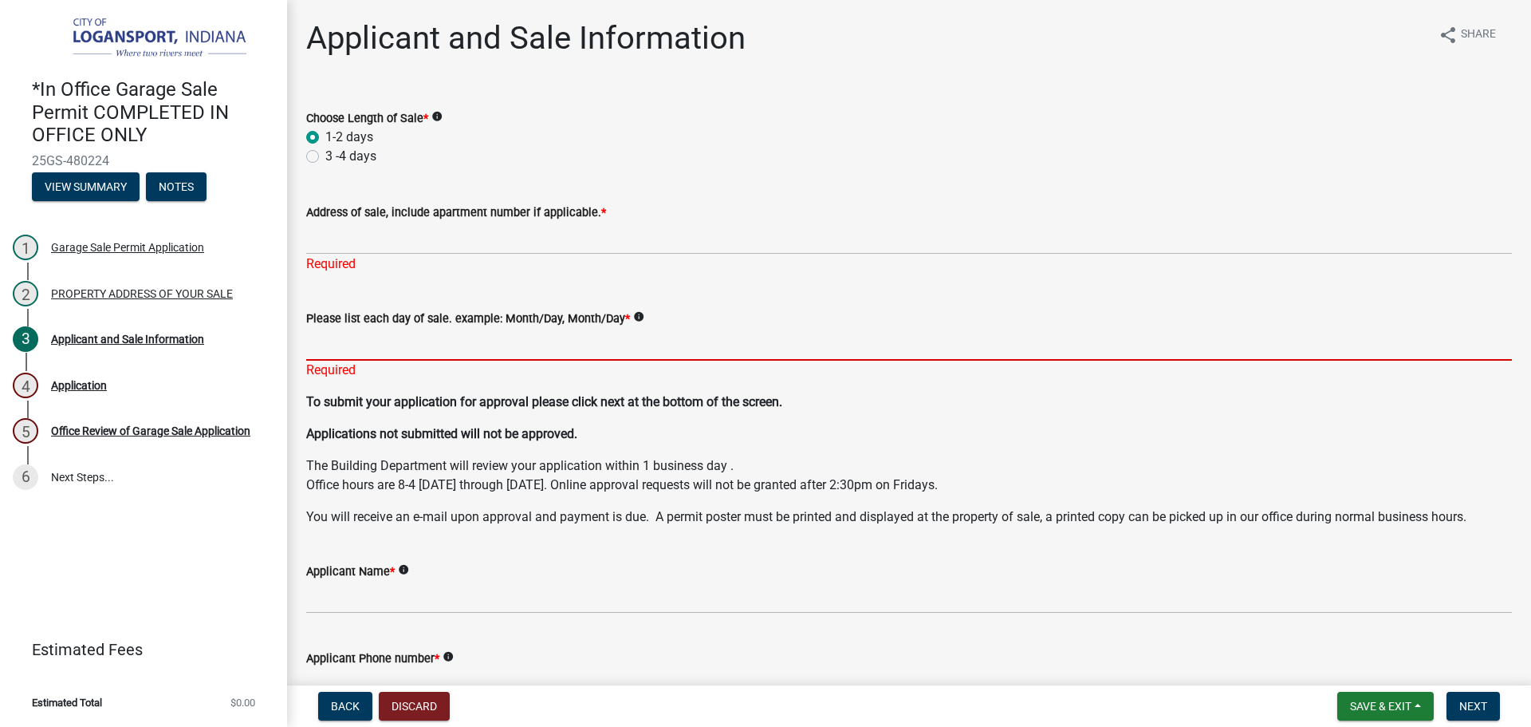
paste input "09/18 - 09/21"
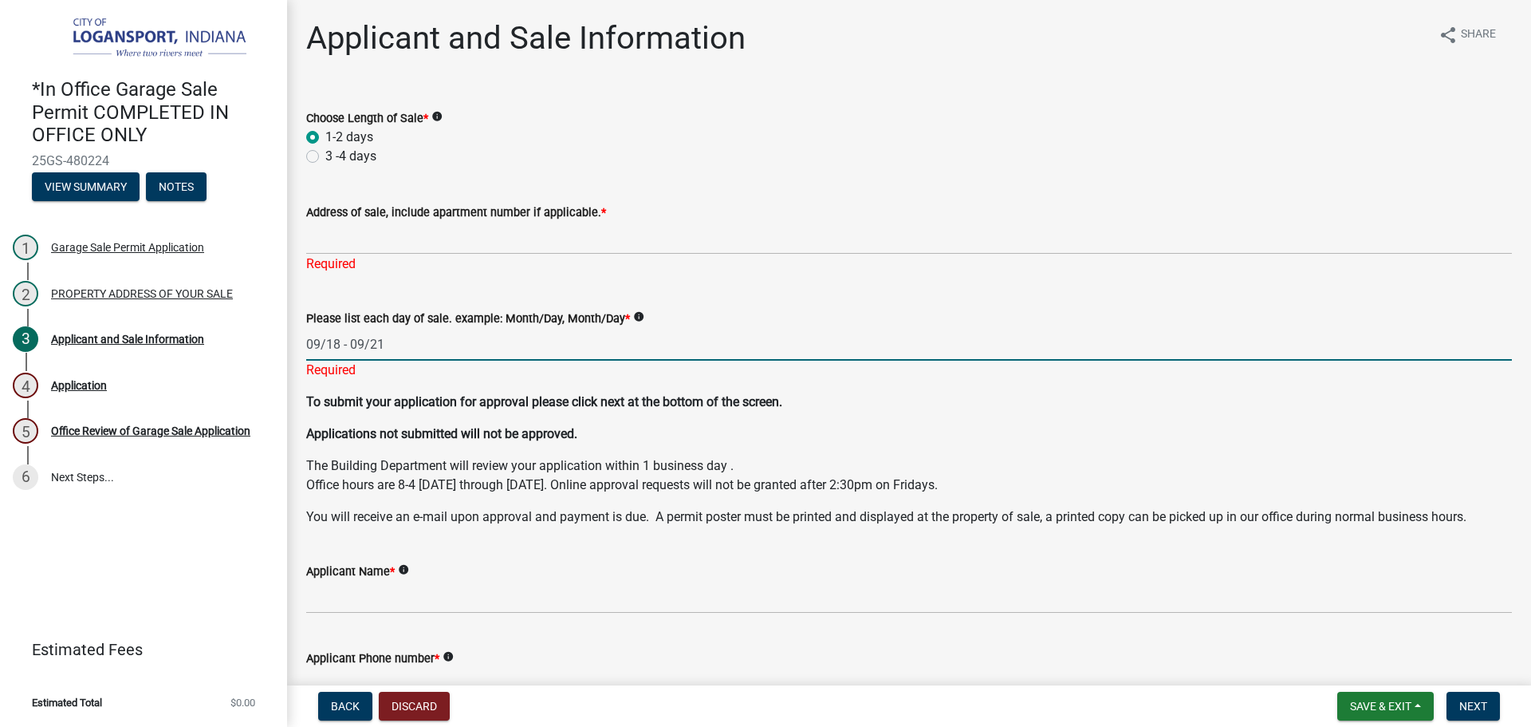
type input "09/18 - 09/21"
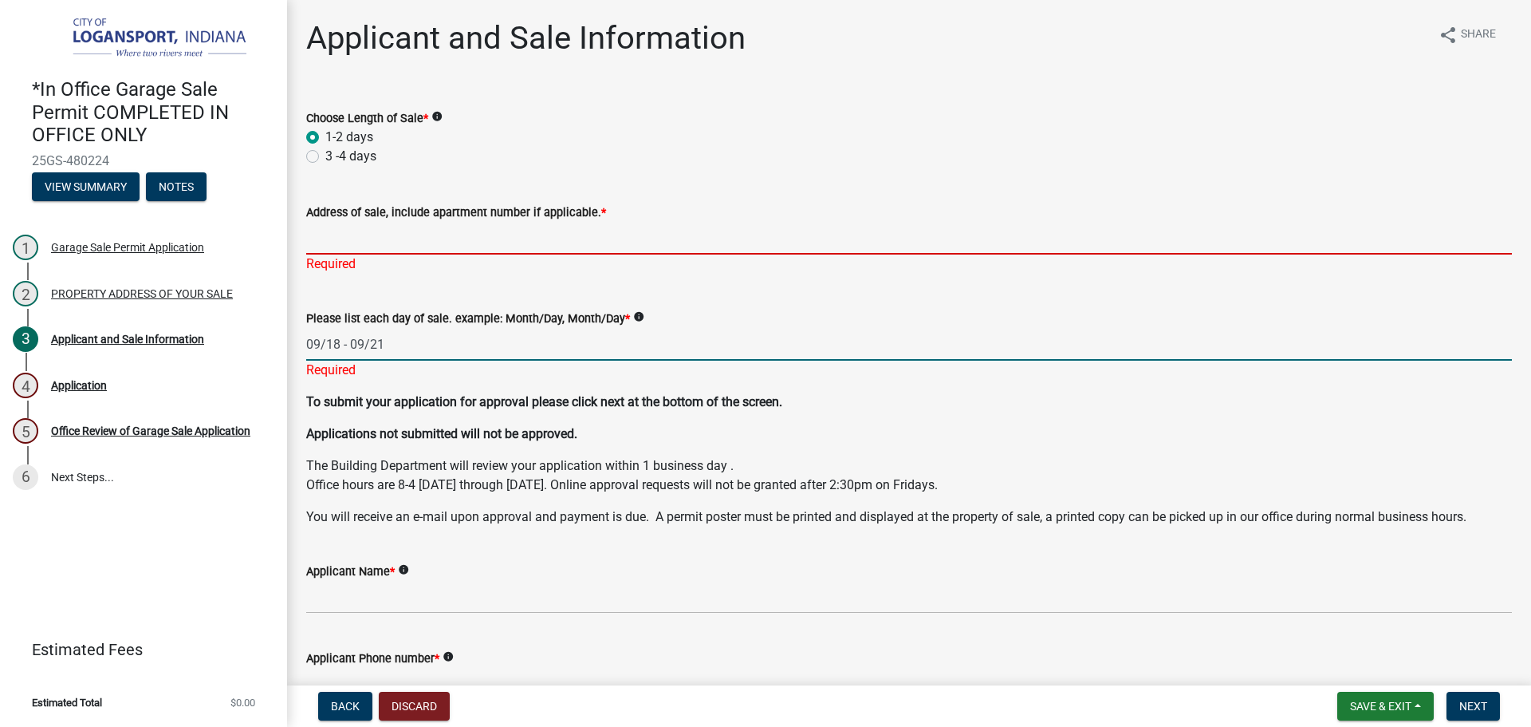
click at [381, 237] on input "Address of sale, include apartment number if applicable. *" at bounding box center [909, 238] width 1206 height 33
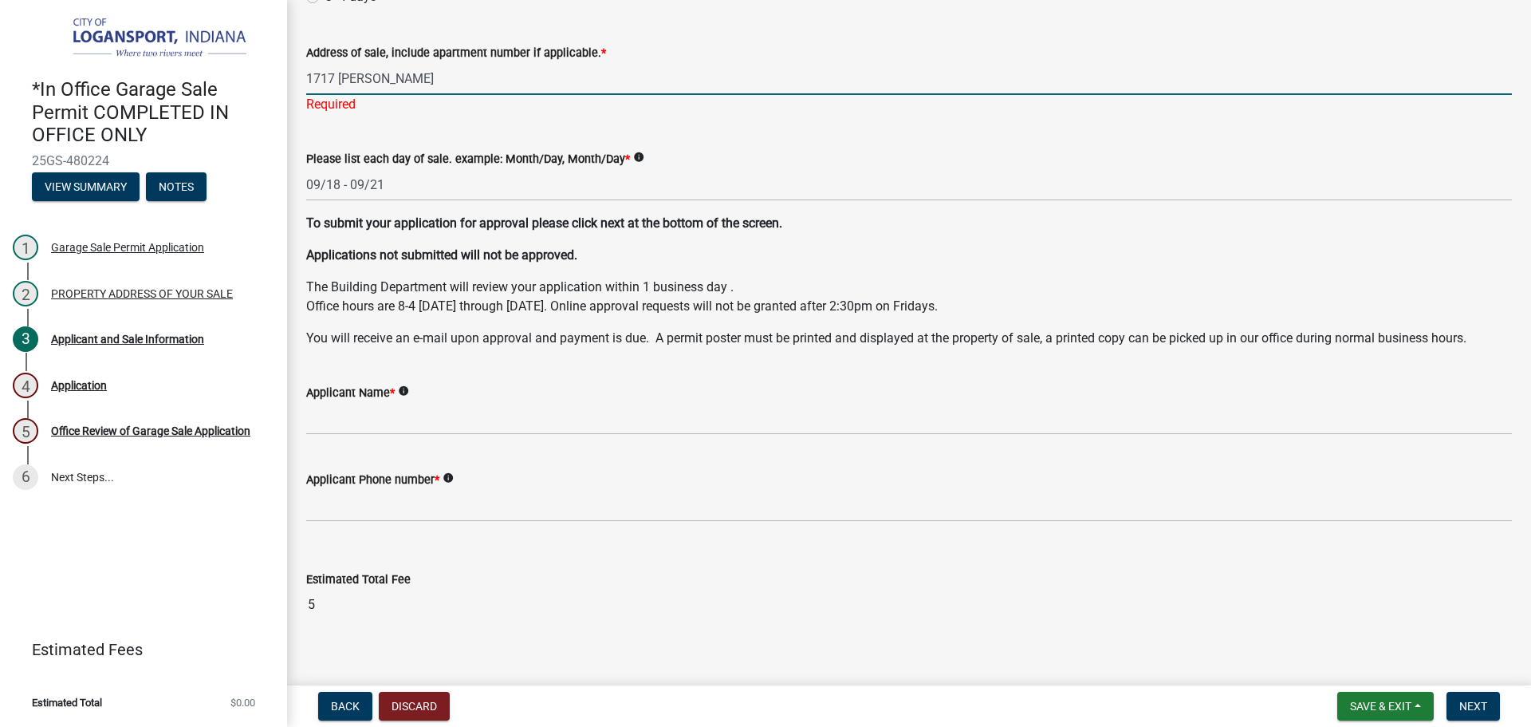
type input "1717 [PERSON_NAME]"
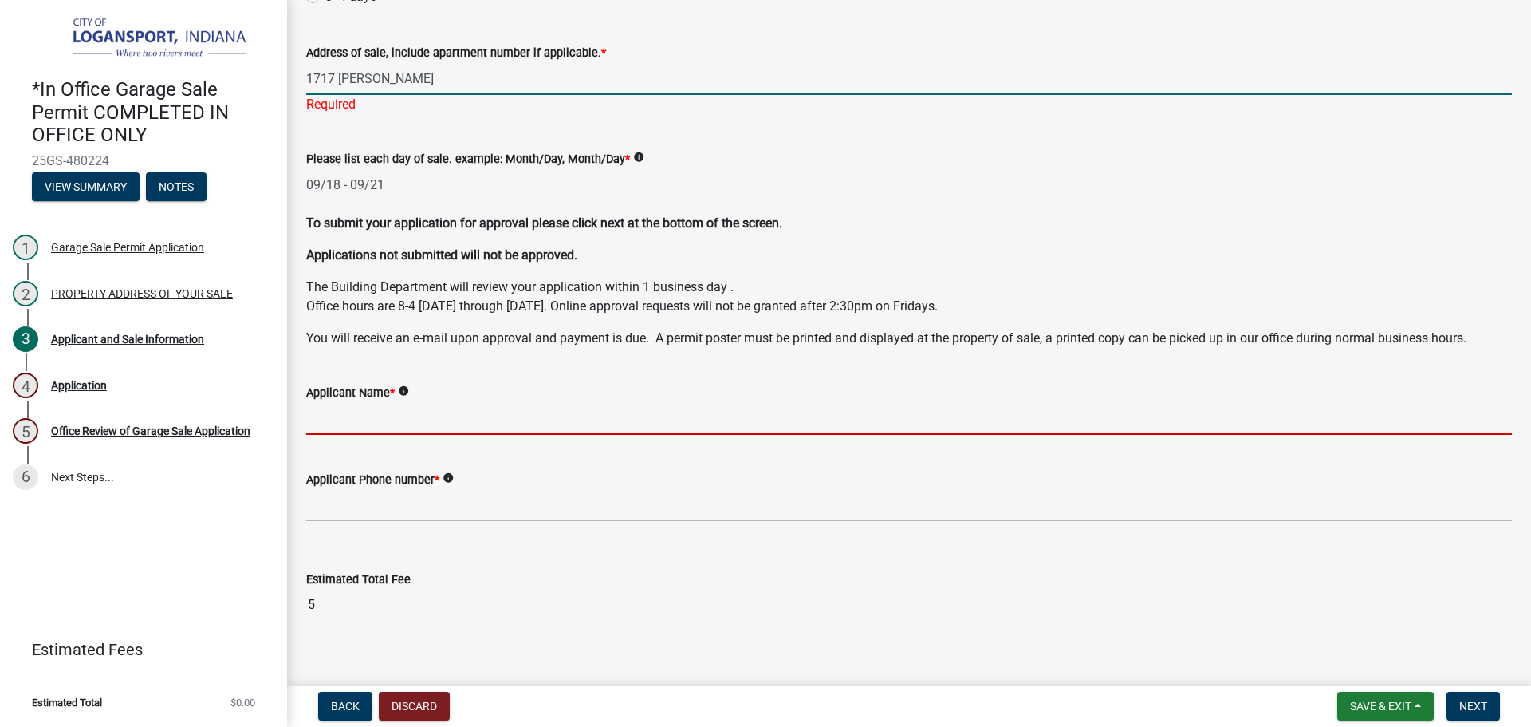
scroll to position [159, 0]
click at [452, 420] on wm-data-entity-input "Applicant Name * info" at bounding box center [909, 404] width 1206 height 87
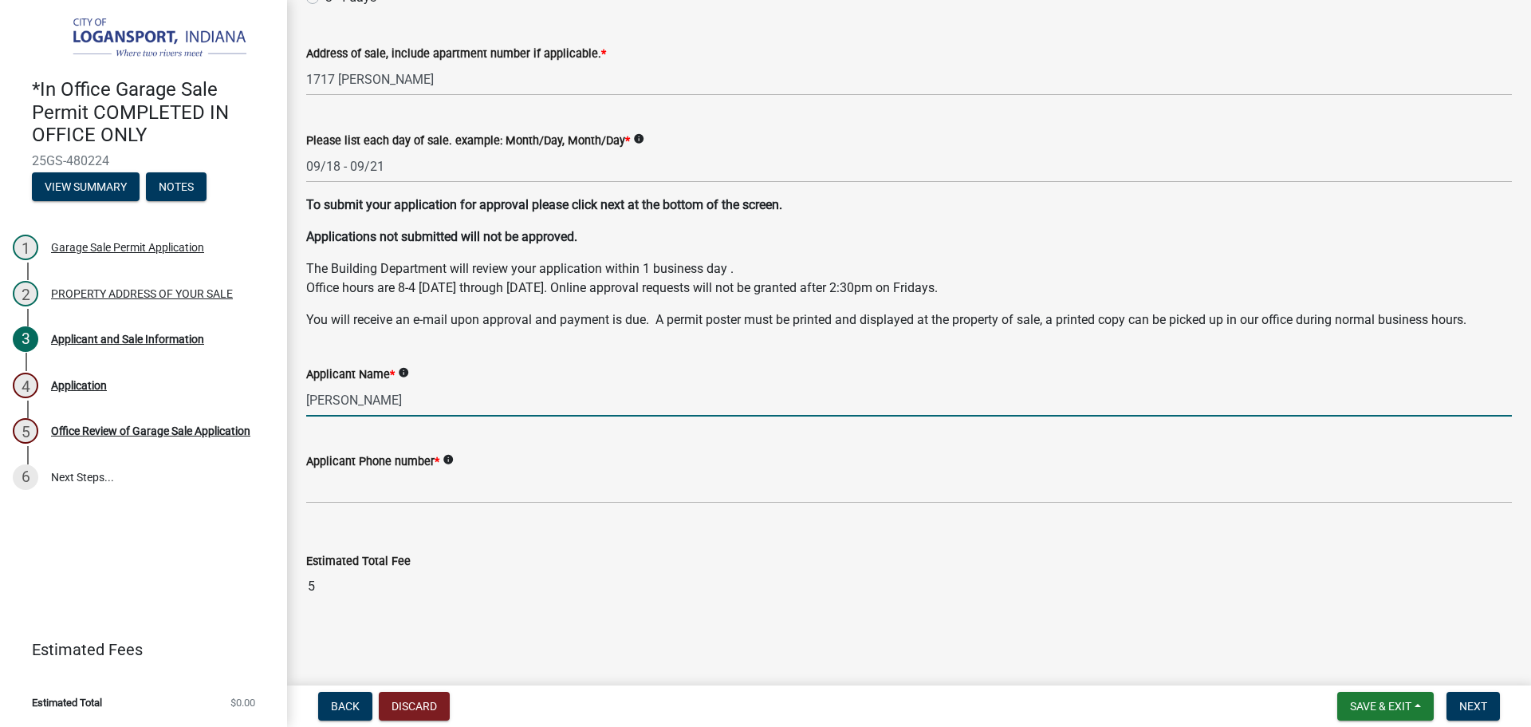
type input "[PERSON_NAME]"
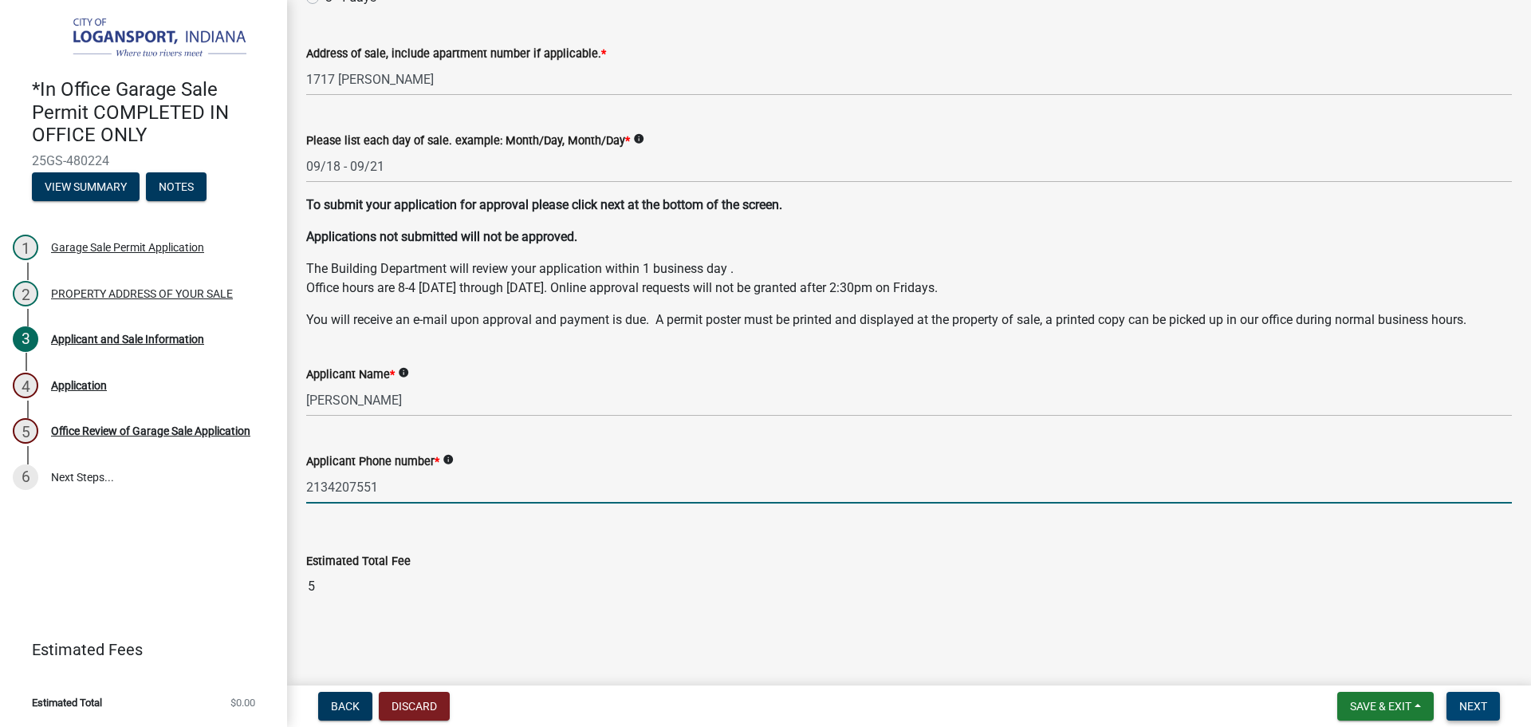
type input "2134207551"
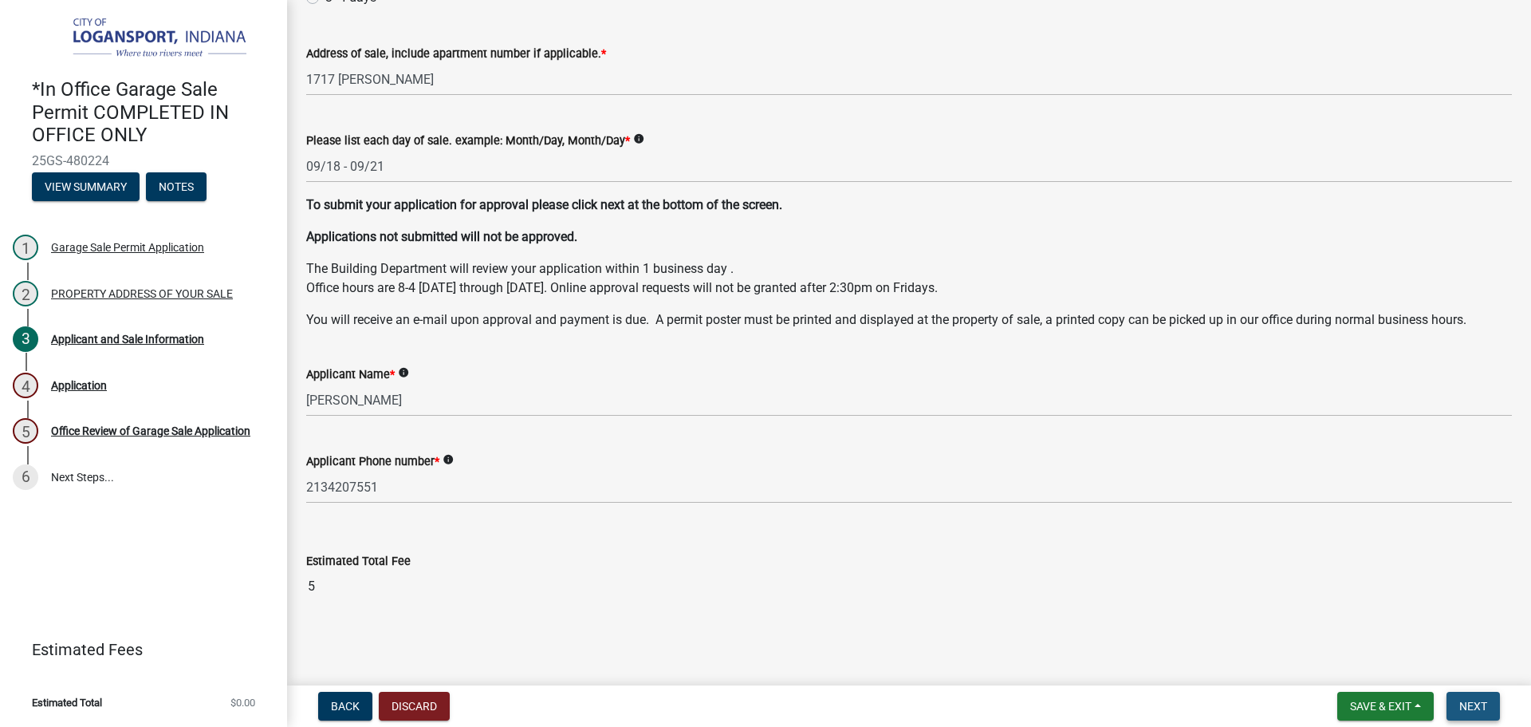
click at [1467, 712] on span "Next" at bounding box center [1474, 705] width 28 height 13
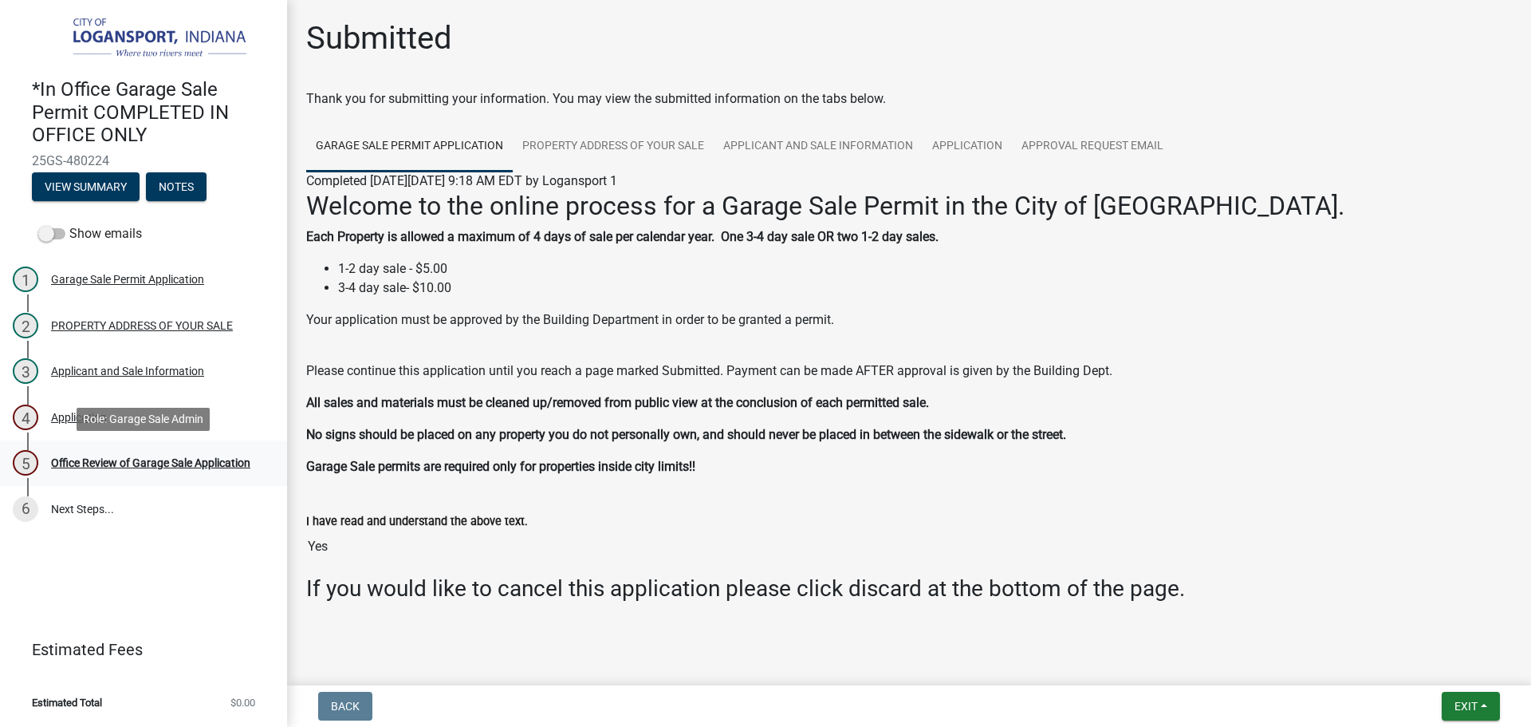
click at [119, 447] on link "5 Office Review of Garage Sale Application" at bounding box center [143, 463] width 287 height 46
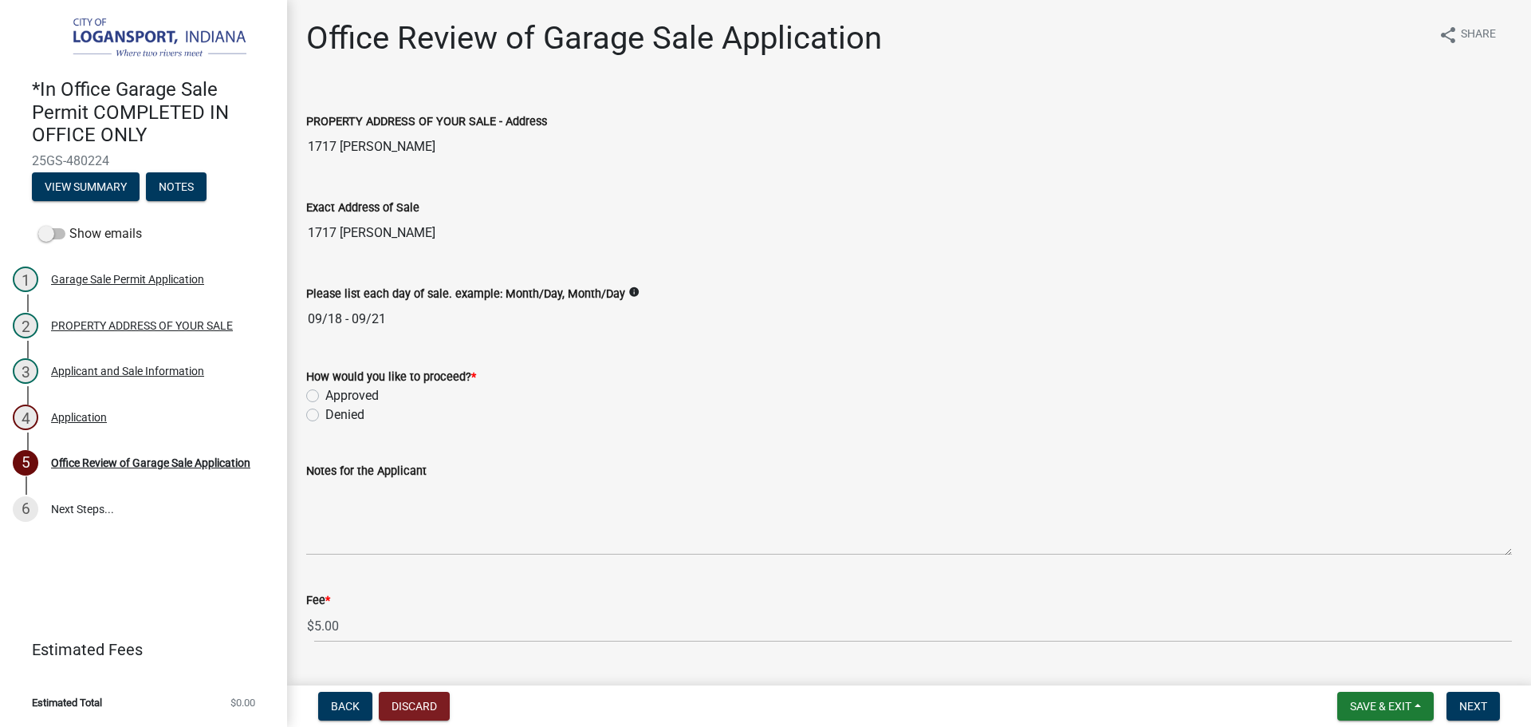
click at [325, 396] on label "Approved" at bounding box center [351, 395] width 53 height 19
click at [325, 396] on input "Approved" at bounding box center [330, 391] width 10 height 10
radio input "true"
click at [1479, 711] on span "Next" at bounding box center [1474, 705] width 28 height 13
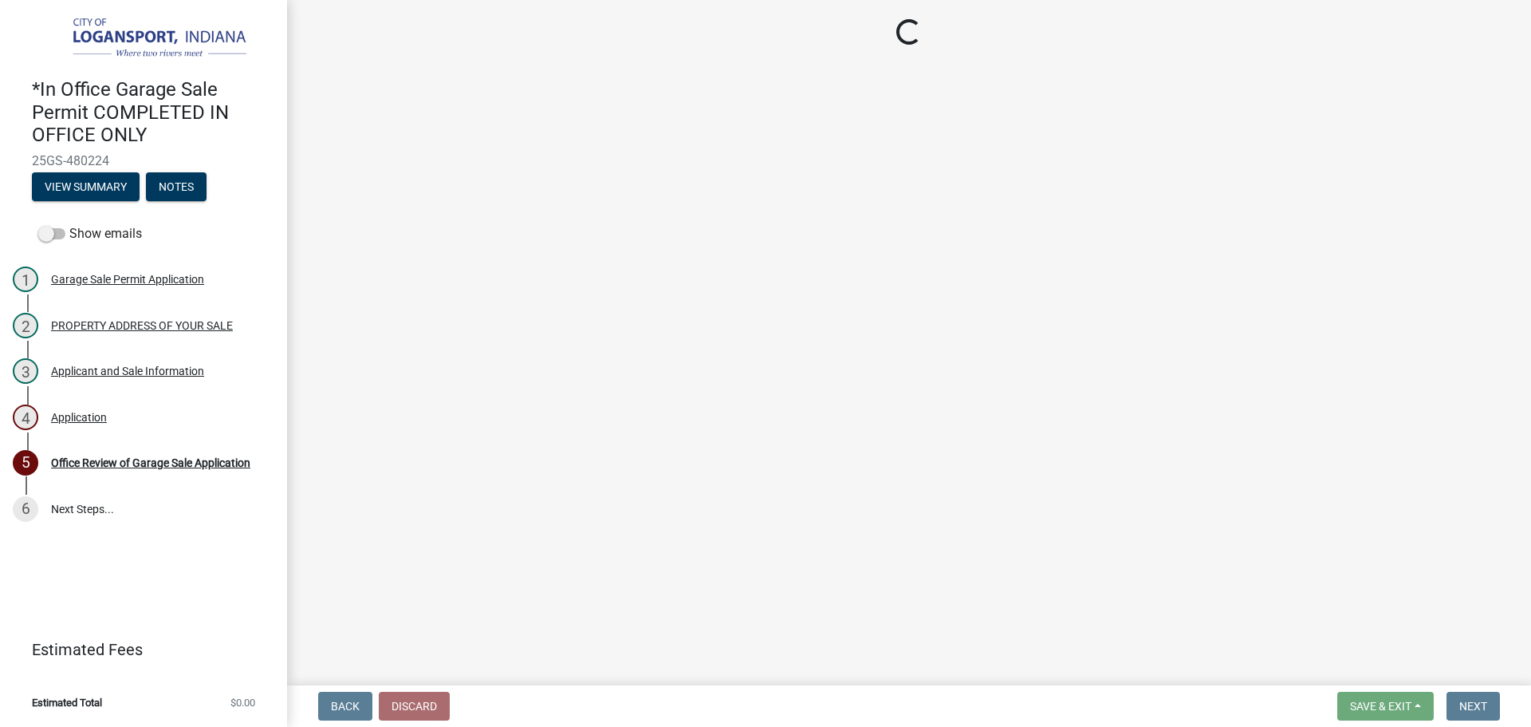
select select "3: 3"
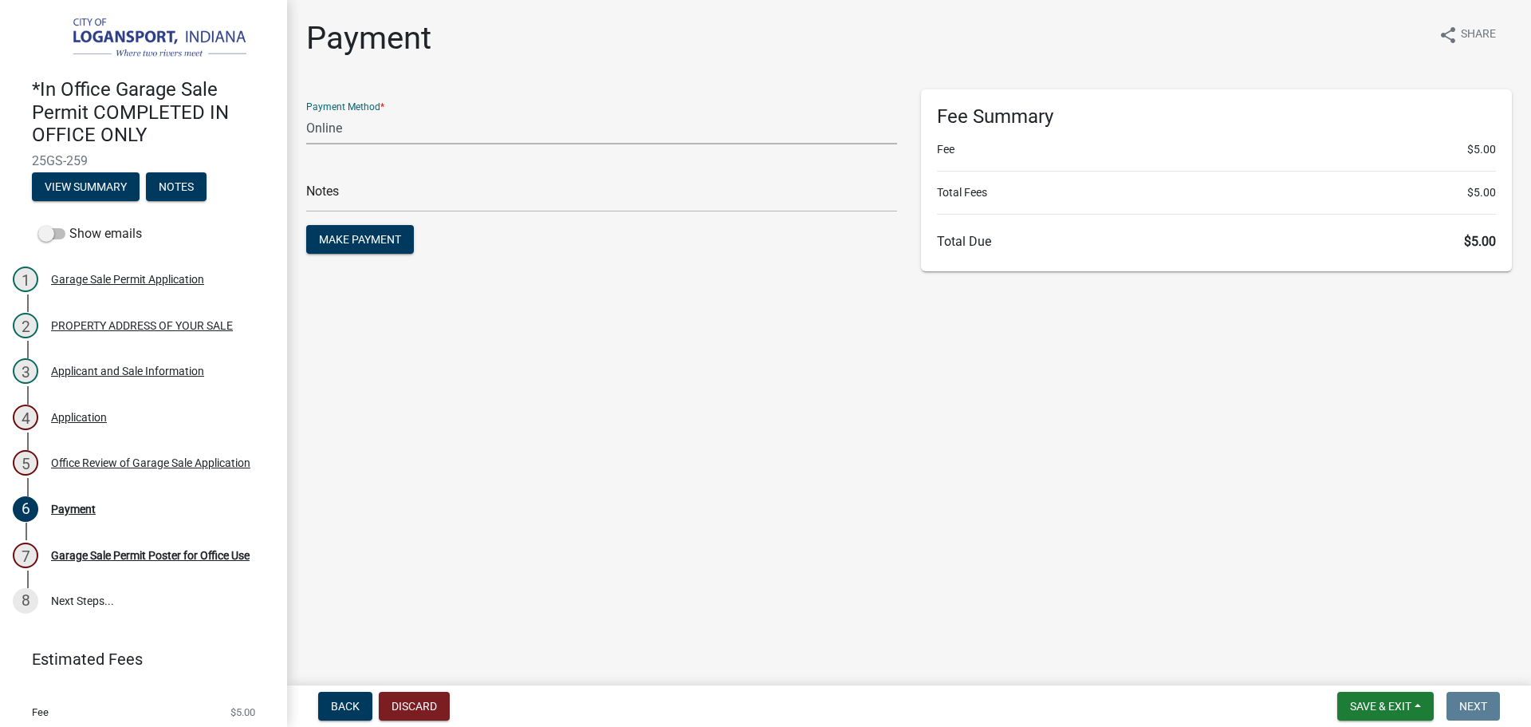
click at [345, 125] on select "Credit Card POS Check Cash Online" at bounding box center [601, 128] width 591 height 33
click at [636, 57] on div "Payment share Share" at bounding box center [909, 44] width 1206 height 51
click at [88, 493] on link "6 Payment" at bounding box center [143, 509] width 287 height 46
click at [90, 460] on div "Office Review of Garage Sale Application" at bounding box center [150, 462] width 199 height 11
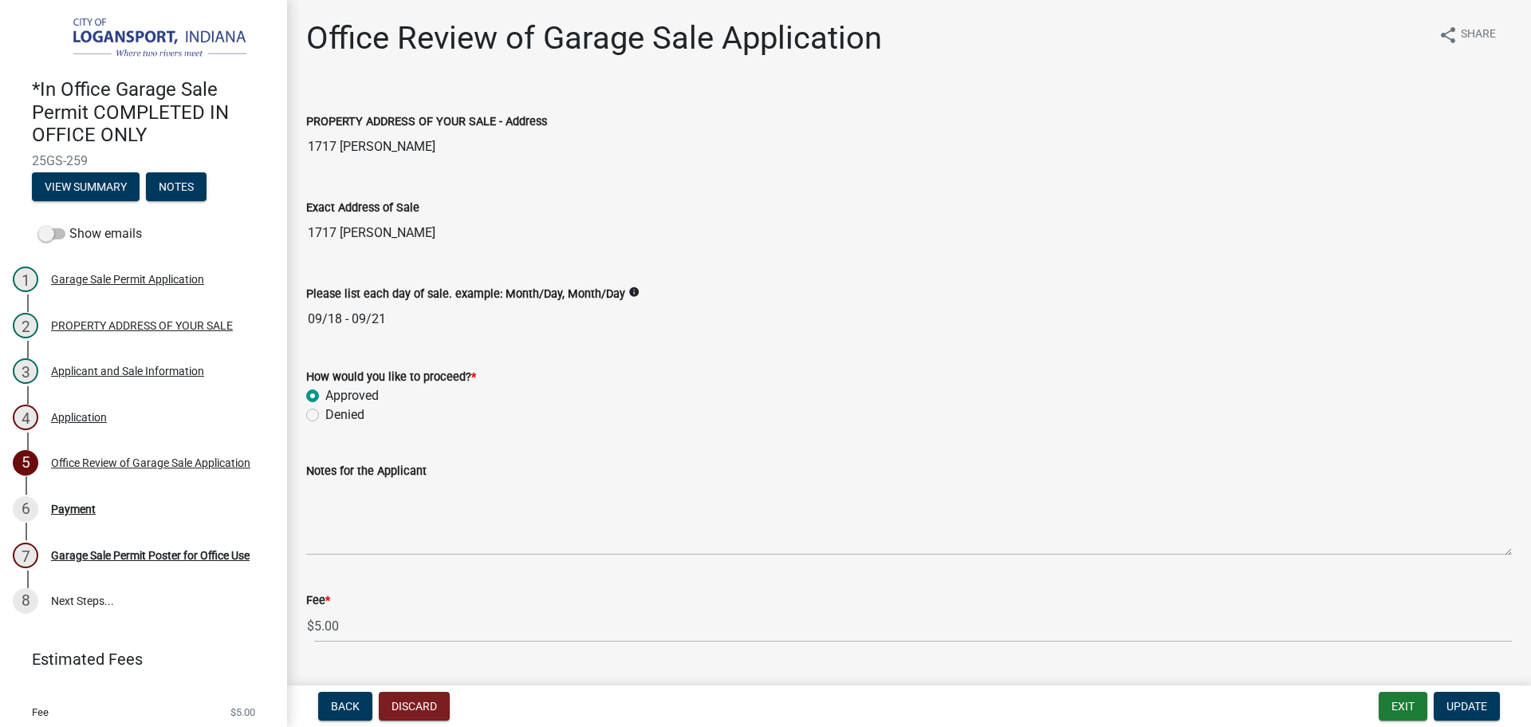
click at [104, 415] on div "Application" at bounding box center [79, 417] width 56 height 11
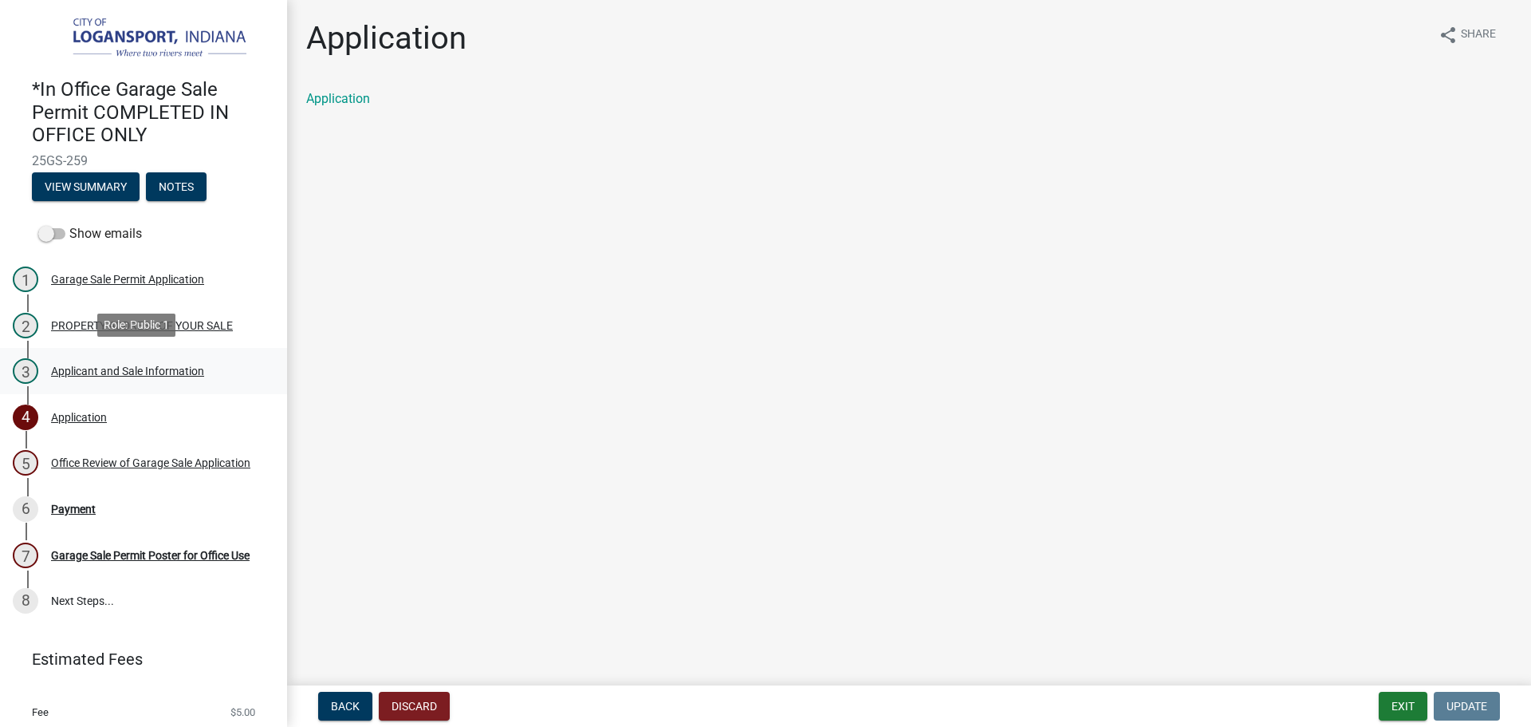
click at [110, 368] on div "Applicant and Sale Information" at bounding box center [127, 370] width 153 height 11
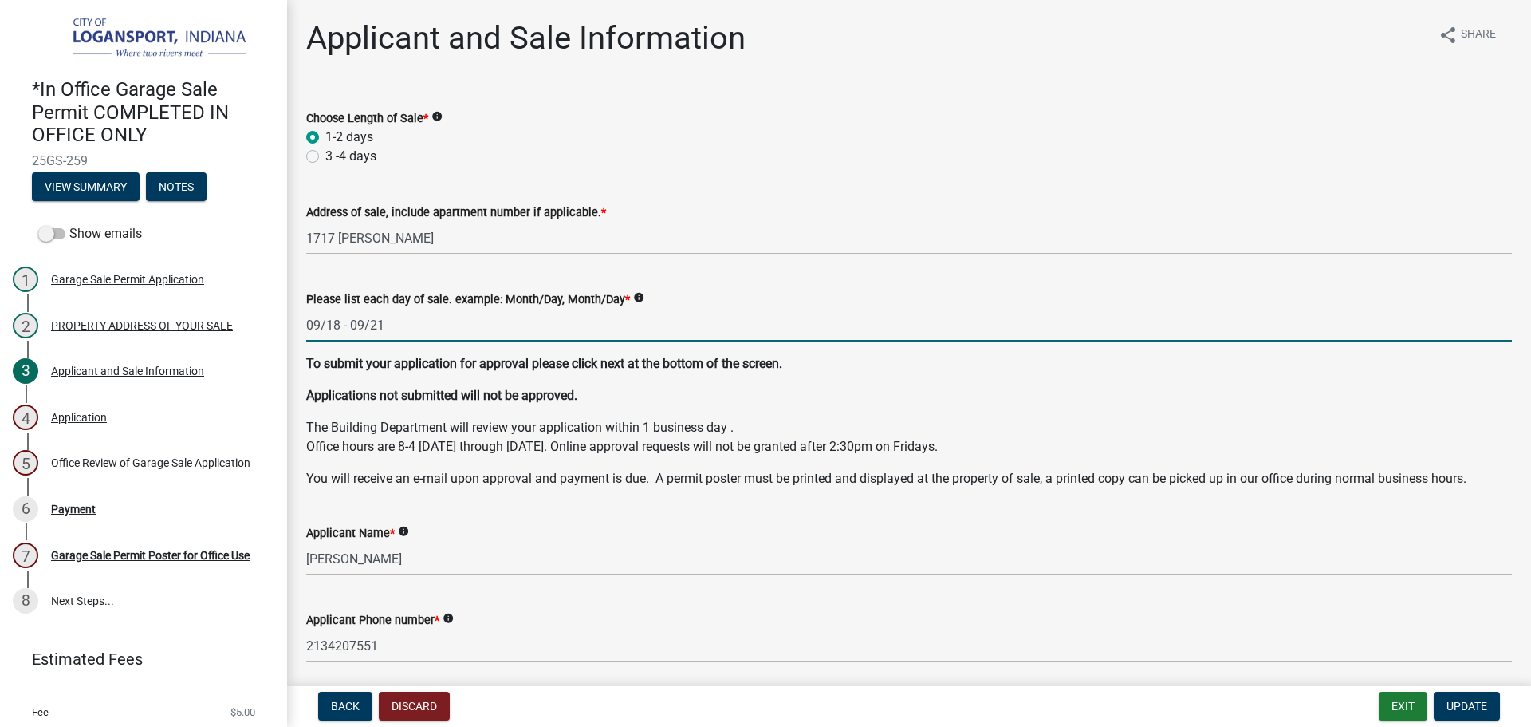
click at [345, 318] on input "09/18 - 09/21" at bounding box center [909, 325] width 1206 height 33
type input "09/18, 09/19, 09/20, 09/21"
click at [1444, 700] on button "Update" at bounding box center [1467, 705] width 66 height 29
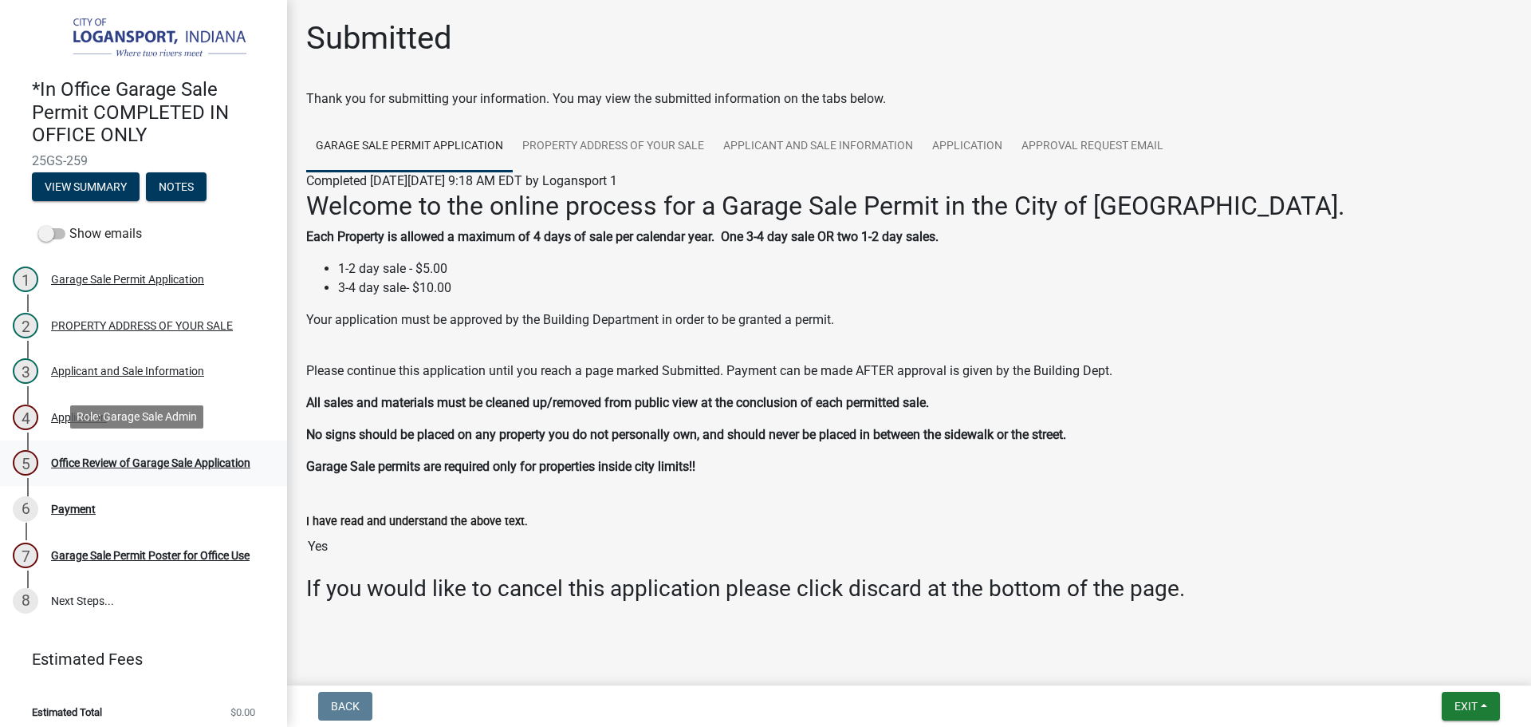
click at [155, 441] on link "5 Office Review of Garage Sale Application" at bounding box center [143, 463] width 287 height 46
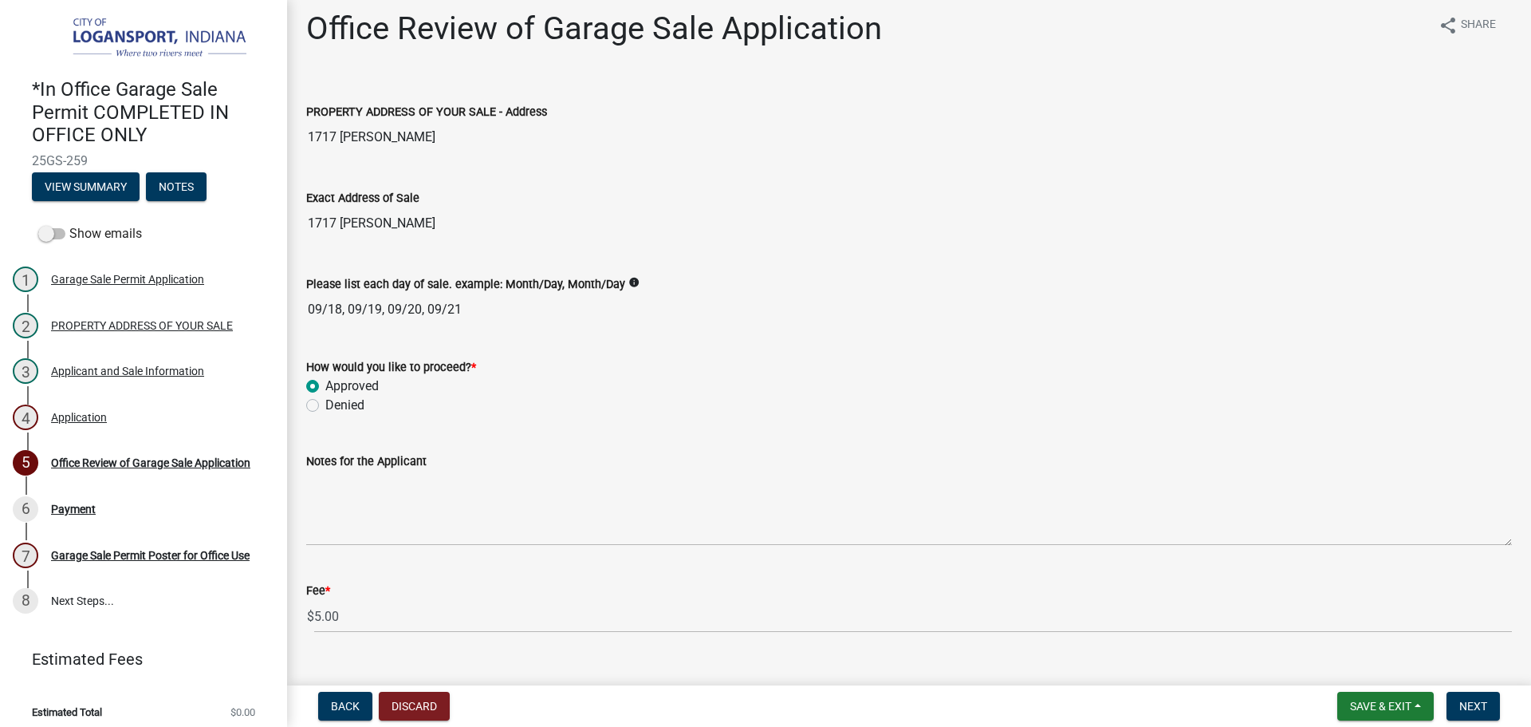
scroll to position [40, 0]
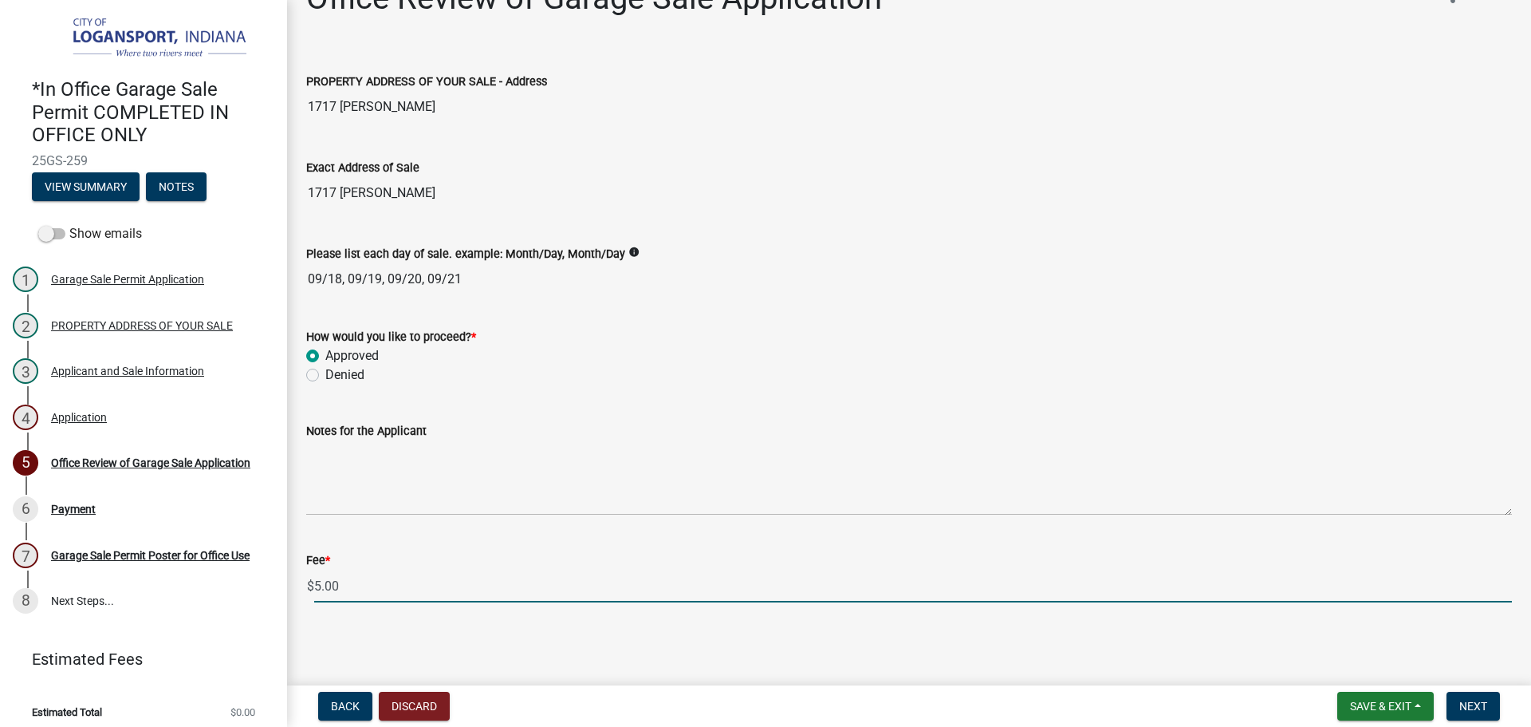
click at [323, 582] on input "5.00" at bounding box center [913, 585] width 1198 height 33
type input "10.00"
click at [1471, 713] on button "Next" at bounding box center [1473, 705] width 53 height 29
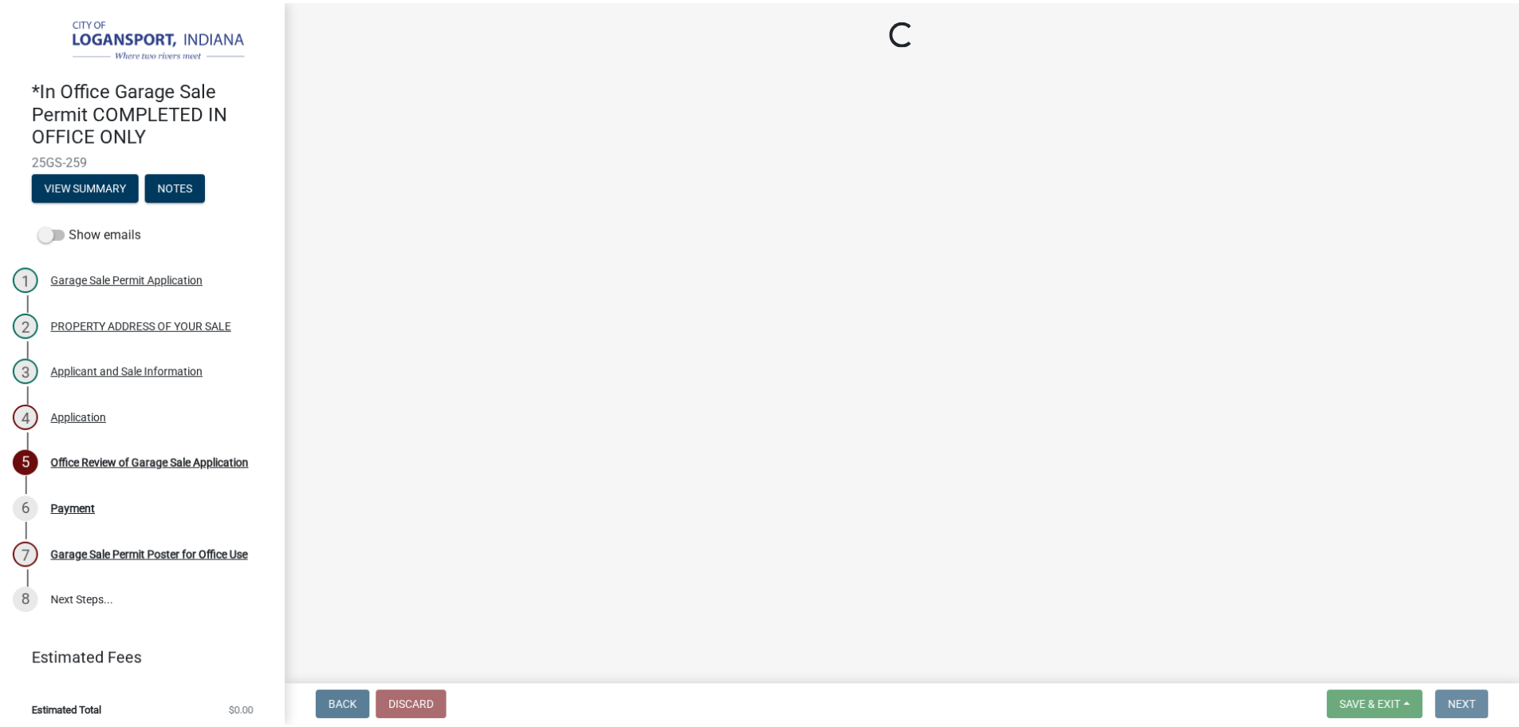
scroll to position [0, 0]
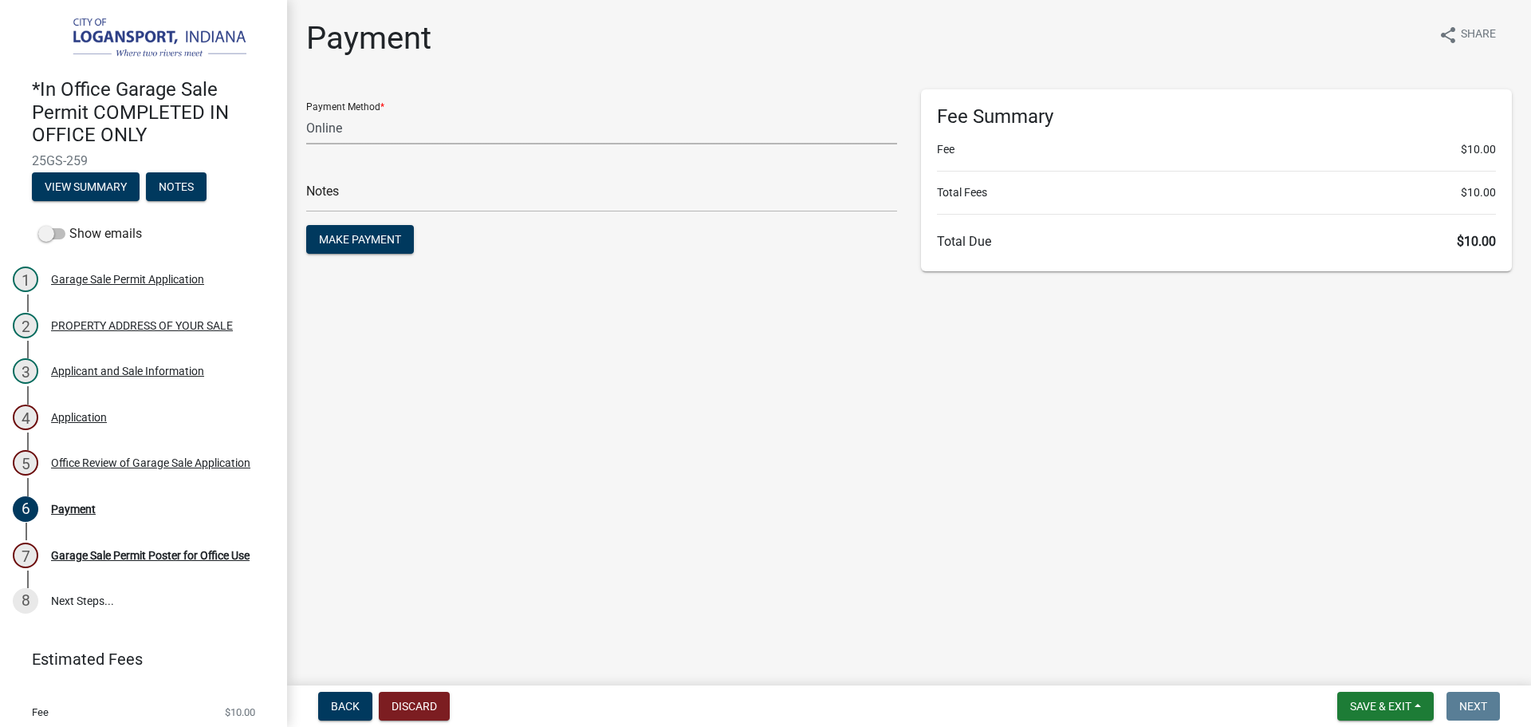
click at [393, 131] on select "Credit Card POS Check Cash Online" at bounding box center [601, 128] width 591 height 33
select select "2: 1"
click at [306, 112] on select "Credit Card POS Check Cash Online" at bounding box center [601, 128] width 591 height 33
click at [775, 335] on main "Payment share Share Payment Method * Credit Card POS Check Cash Online Notes Ma…" at bounding box center [909, 339] width 1244 height 679
click at [717, 195] on input "text" at bounding box center [601, 195] width 591 height 33
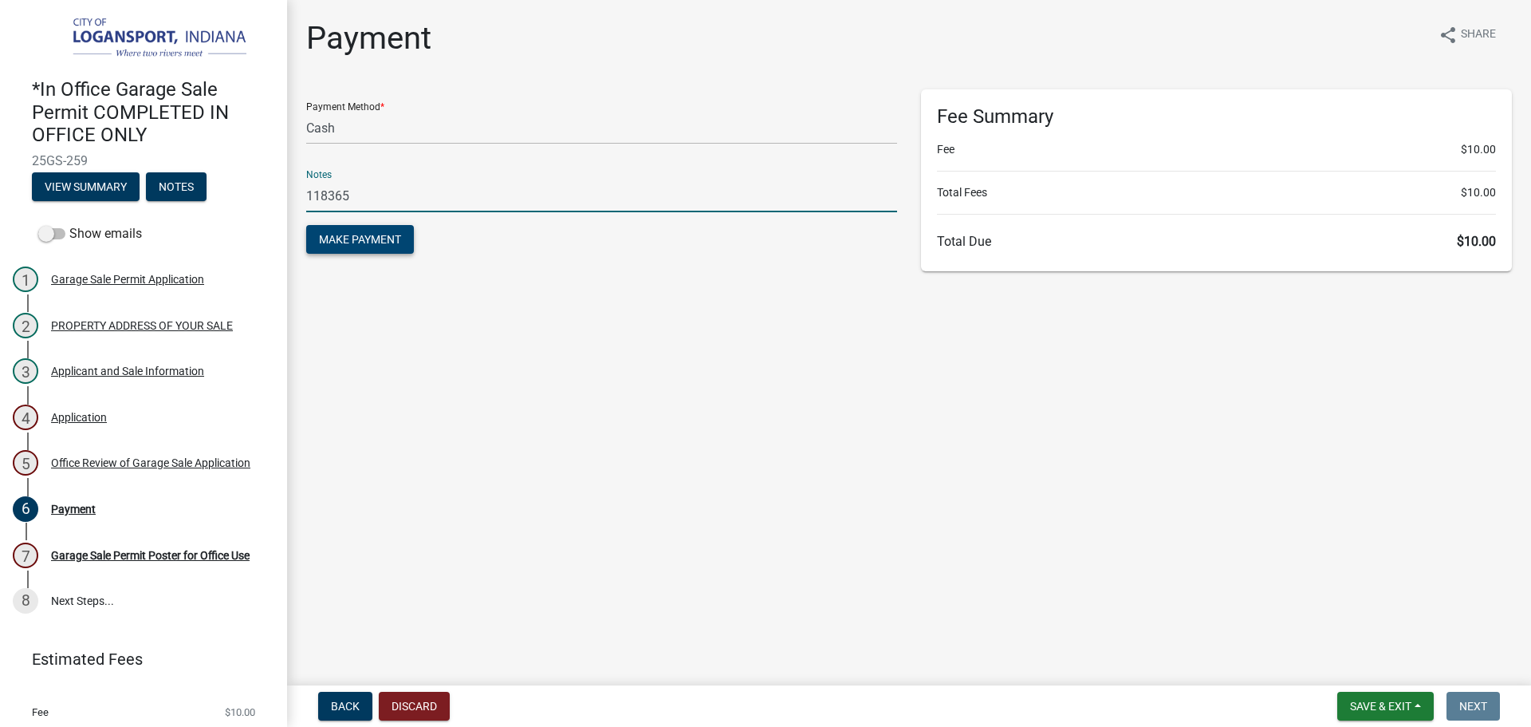
type input "118365"
click at [372, 250] on button "Make Payment" at bounding box center [360, 239] width 108 height 29
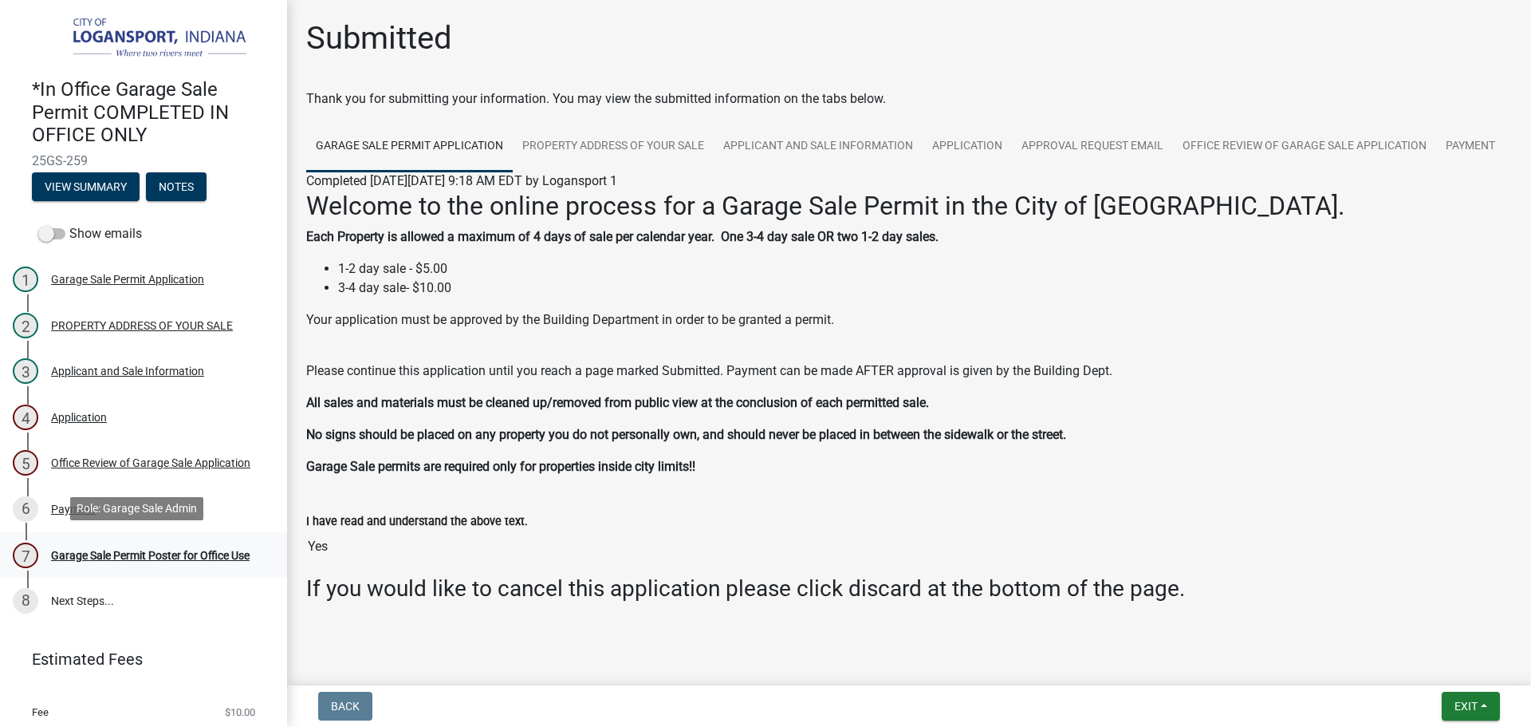
click at [149, 538] on link "7 Garage Sale Permit Poster for Office Use" at bounding box center [143, 555] width 287 height 46
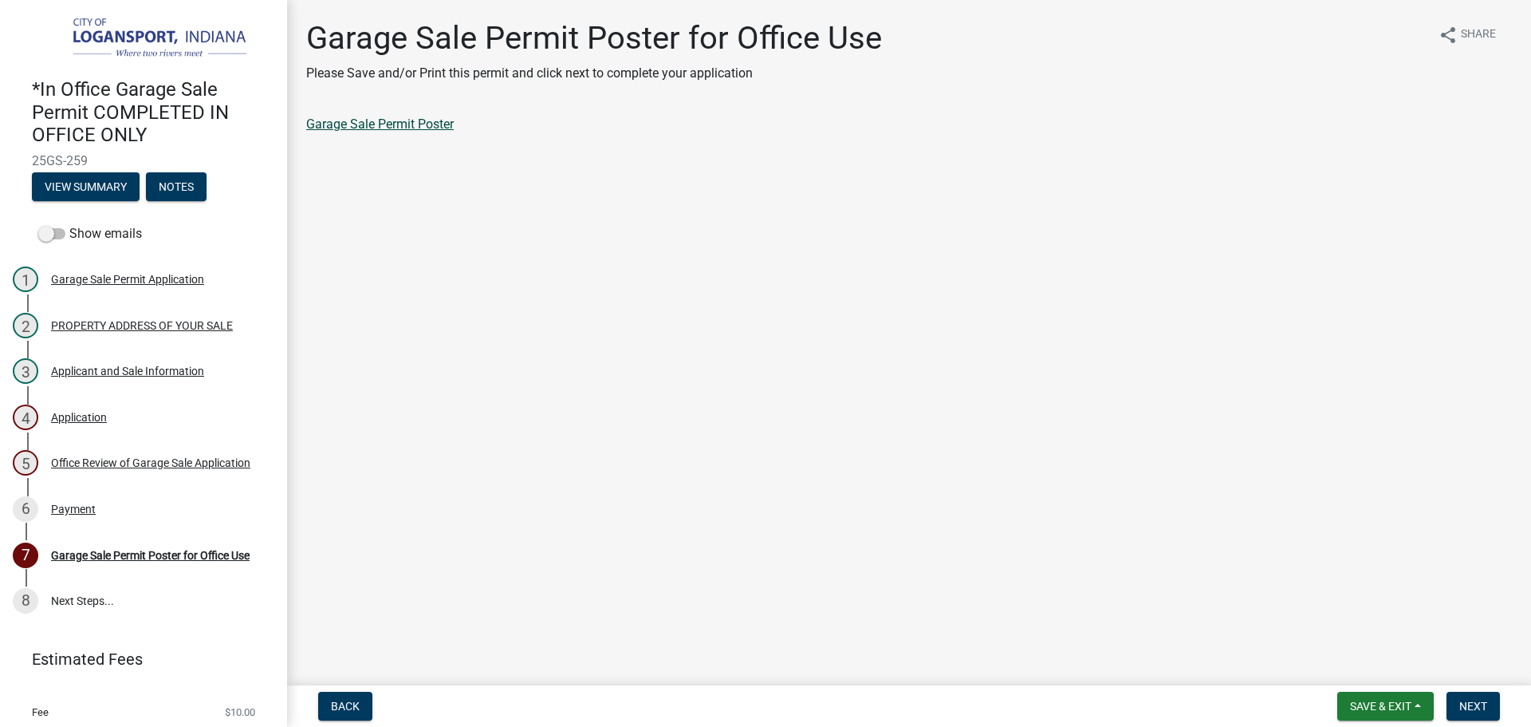
click at [438, 127] on link "Garage Sale Permit Poster" at bounding box center [380, 123] width 148 height 15
click at [1485, 696] on button "Next" at bounding box center [1473, 705] width 53 height 29
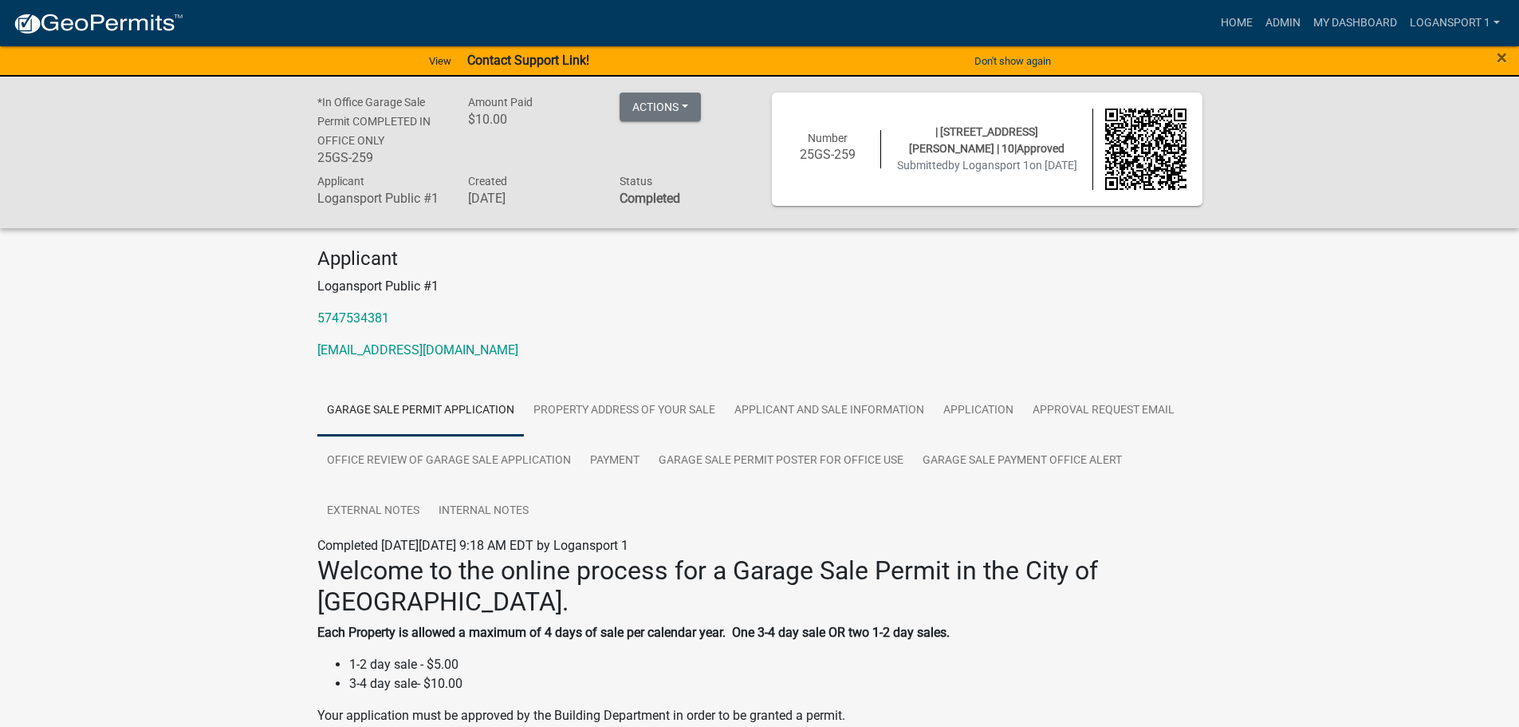
click at [1234, 6] on nav "more_horiz Home Admin My Dashboard Logansport 1 Admin Account Contractor Profil…" at bounding box center [759, 23] width 1519 height 46
